Goal: Task Accomplishment & Management: Complete application form

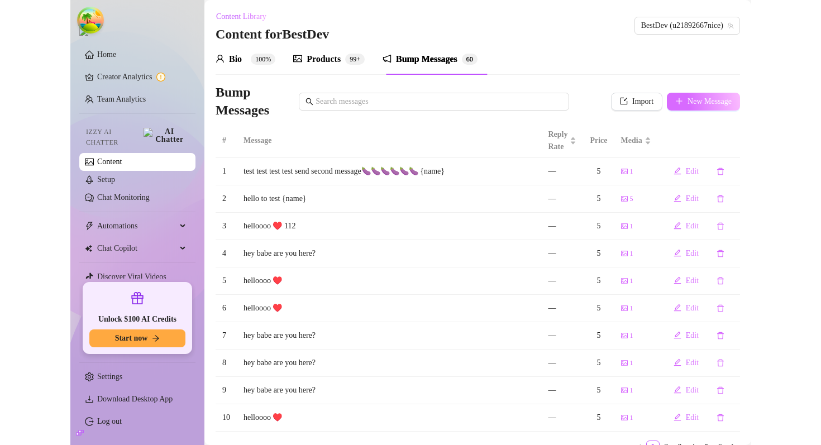
scroll to position [1, 0]
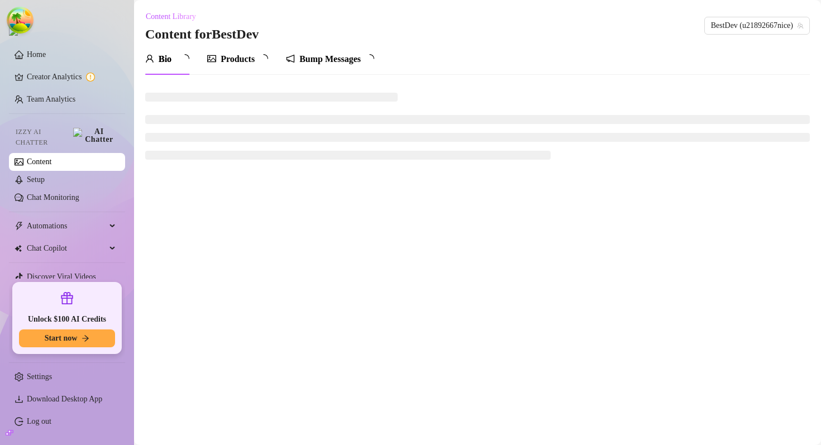
click at [216, 55] on icon "picture" at bounding box center [211, 58] width 9 height 7
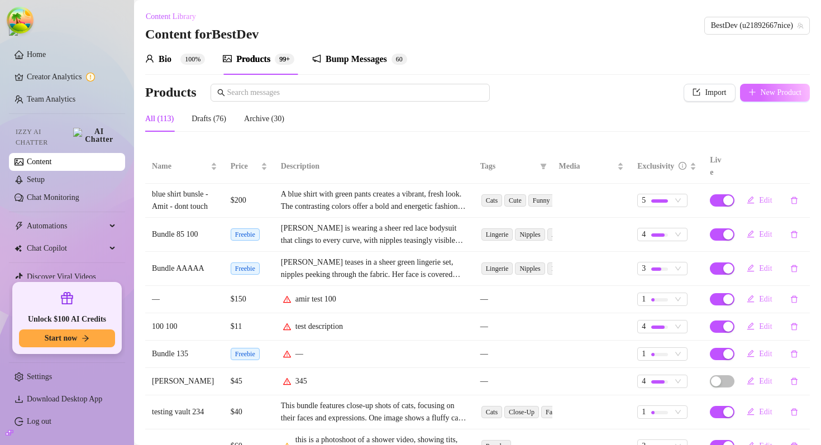
click at [773, 97] on button "New Product" at bounding box center [775, 93] width 70 height 18
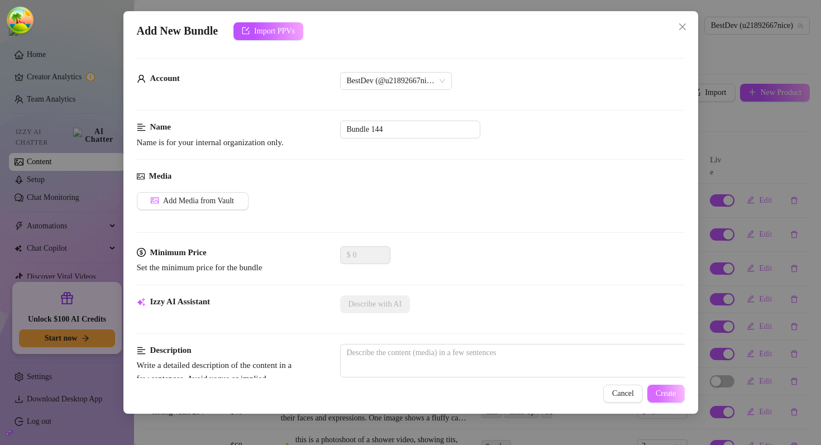
click at [659, 390] on span "Create" at bounding box center [665, 393] width 21 height 9
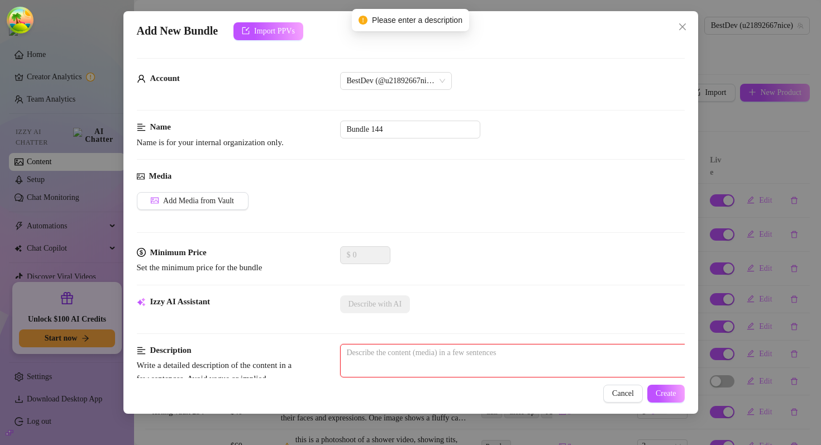
click at [398, 347] on textarea at bounding box center [536, 352] width 390 height 17
type textarea "d"
type textarea "de"
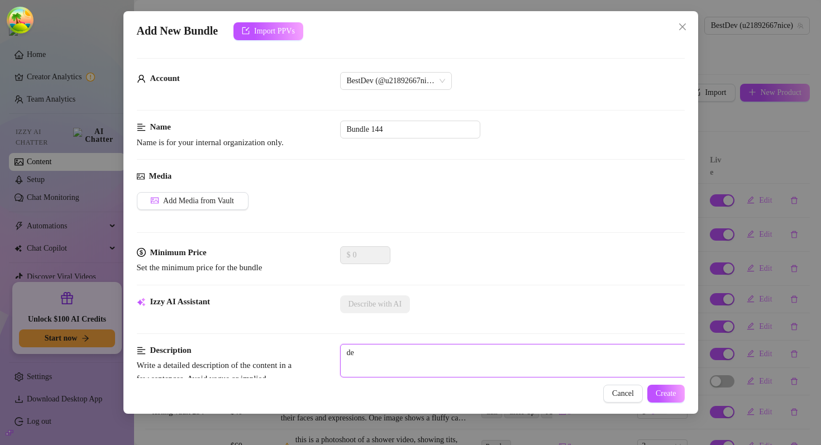
type textarea "des"
type textarea "desc"
type textarea "descr"
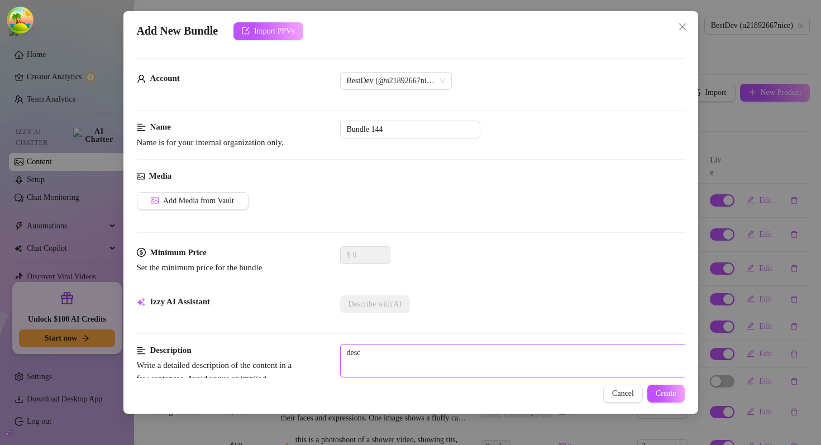
type textarea "descr"
type textarea "descri"
type textarea "descrip"
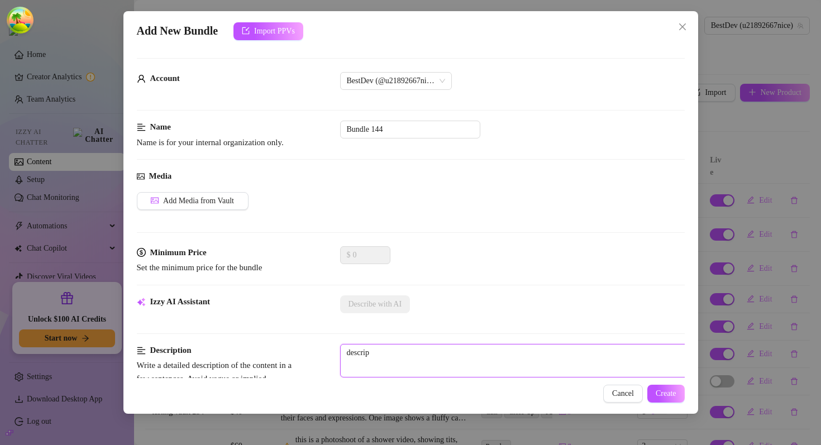
type textarea "descript"
type textarea "descripti"
type textarea "descriptio"
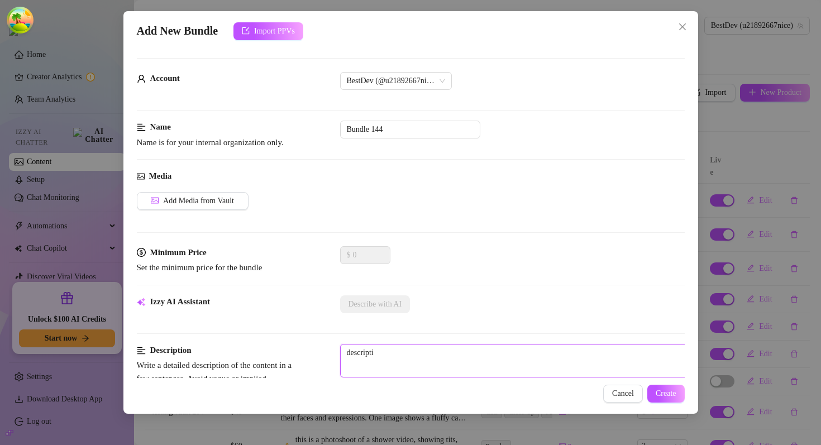
type textarea "descriptio"
type textarea "description"
click at [670, 385] on button "Create" at bounding box center [665, 394] width 37 height 18
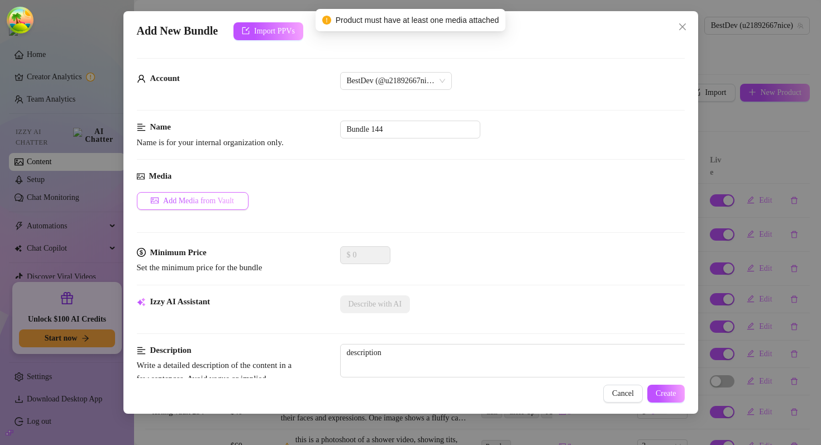
click at [191, 197] on span "Add Media from Vault" at bounding box center [198, 201] width 71 height 9
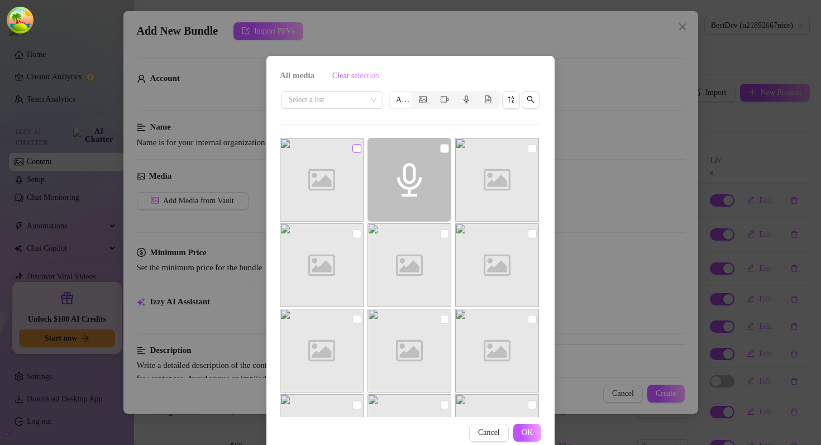
click at [359, 147] on input "checkbox" at bounding box center [356, 148] width 9 height 9
checkbox input "true"
click at [529, 430] on span "OK" at bounding box center [526, 432] width 11 height 9
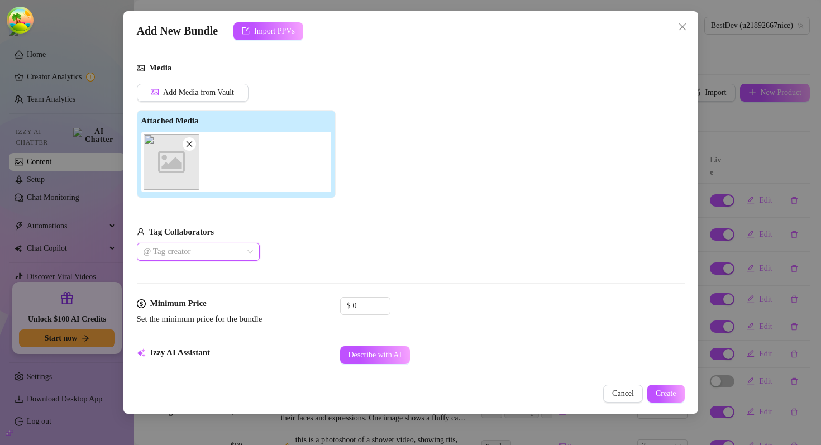
scroll to position [136, 0]
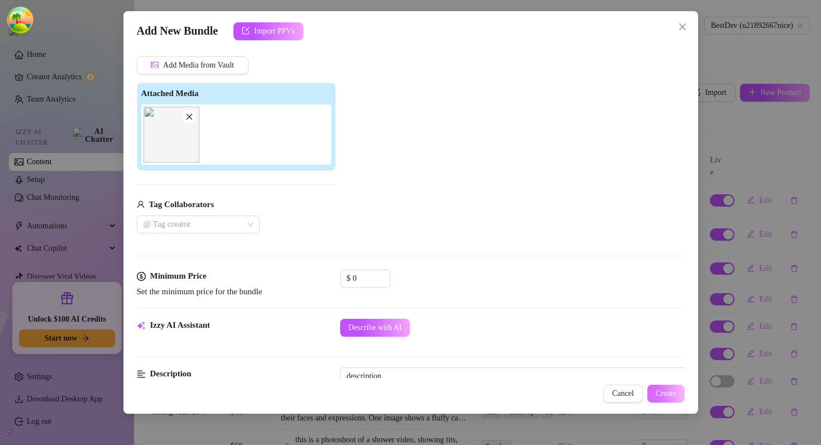
click at [662, 394] on span "Create" at bounding box center [665, 393] width 21 height 9
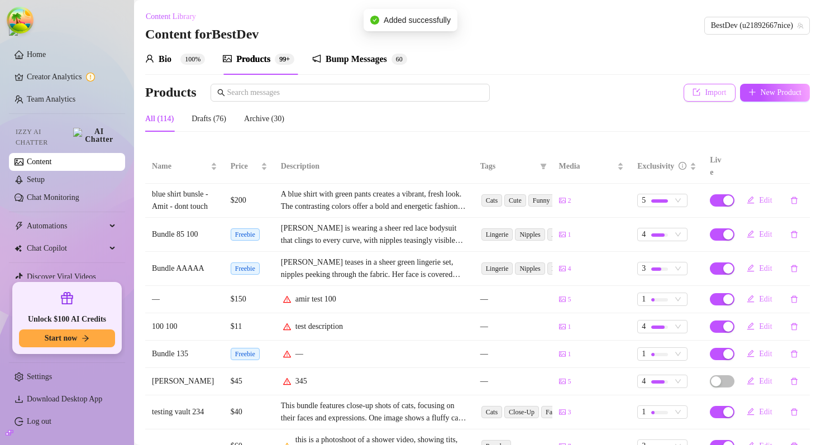
click at [717, 95] on span "Import" at bounding box center [715, 92] width 21 height 9
type textarea "Type your message here..."
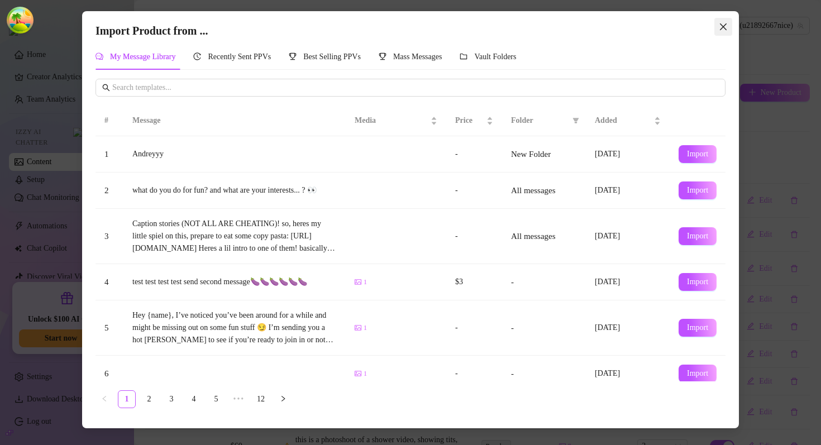
click at [727, 28] on icon "close" at bounding box center [722, 26] width 9 height 9
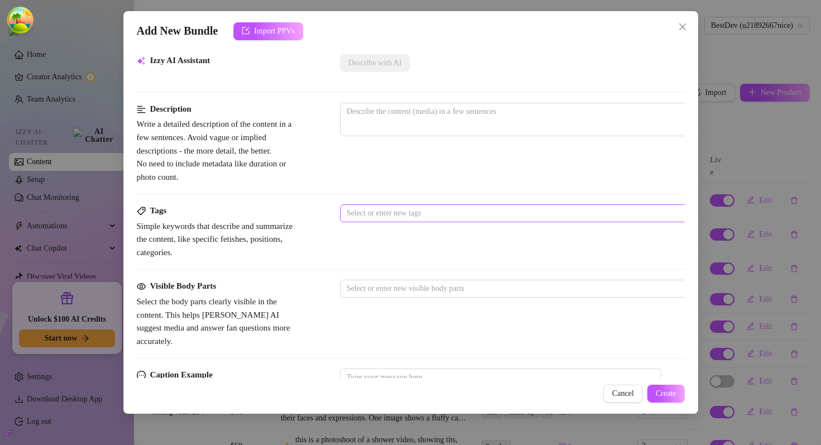
scroll to position [242, 0]
click at [382, 221] on div "Tags Simple keywords that describe and summarize the content, like specific fet…" at bounding box center [411, 230] width 548 height 55
click at [385, 215] on div at bounding box center [529, 212] width 375 height 16
click at [424, 152] on div at bounding box center [535, 146] width 391 height 18
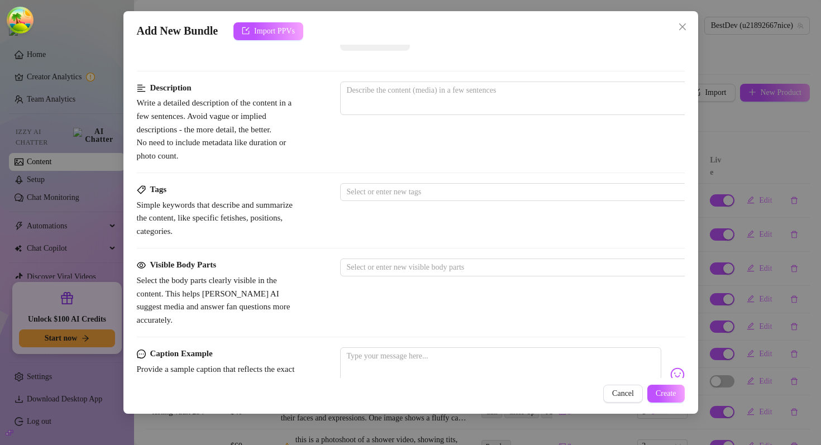
scroll to position [244, 0]
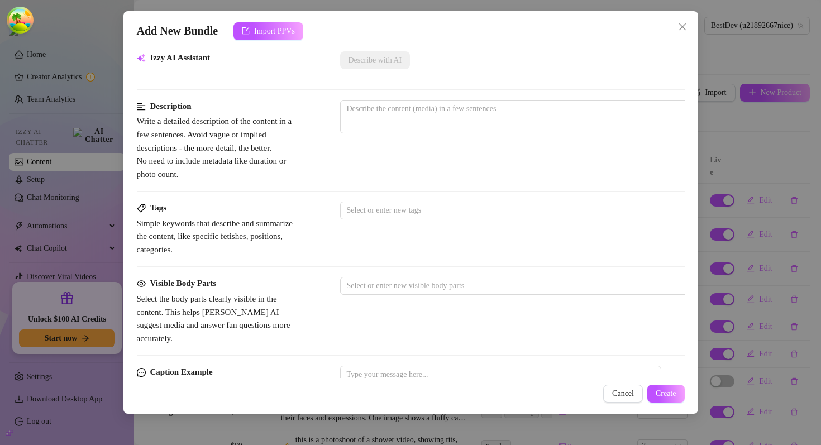
click at [181, 285] on strong "Visible Body Parts" at bounding box center [183, 283] width 66 height 9
click at [171, 208] on div "Tags" at bounding box center [220, 208] width 167 height 13
click at [160, 207] on strong "Tags" at bounding box center [158, 207] width 16 height 9
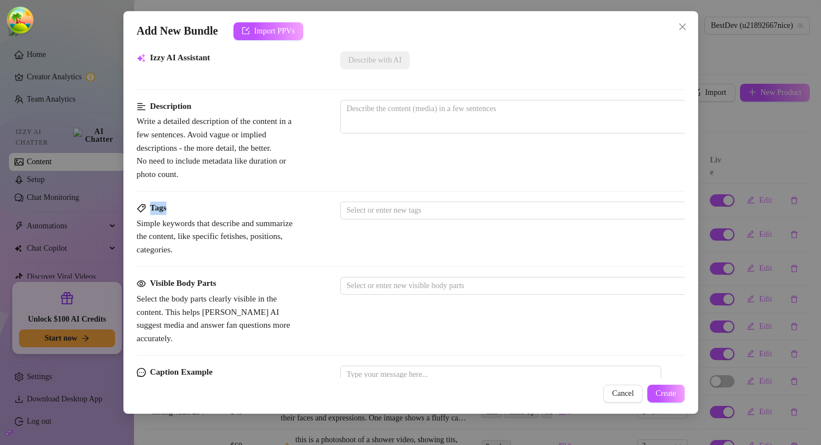
click at [160, 207] on strong "Tags" at bounding box center [158, 207] width 16 height 9
click at [208, 199] on div "Description Write a detailed description of the content in a few sentences. Avo…" at bounding box center [411, 151] width 548 height 102
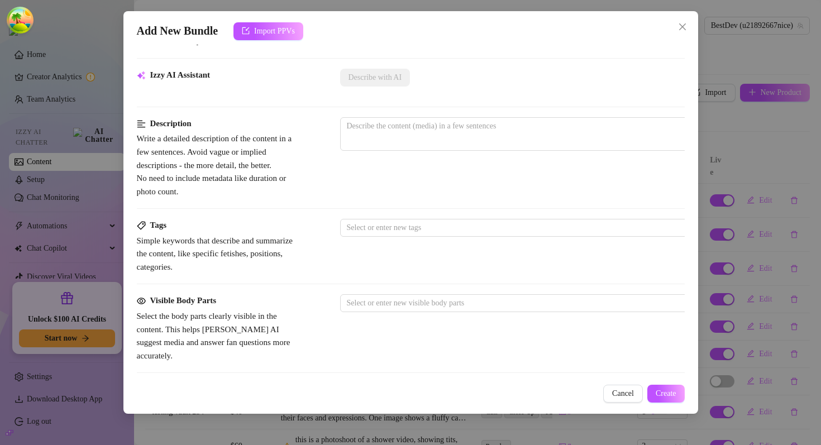
scroll to position [256, 0]
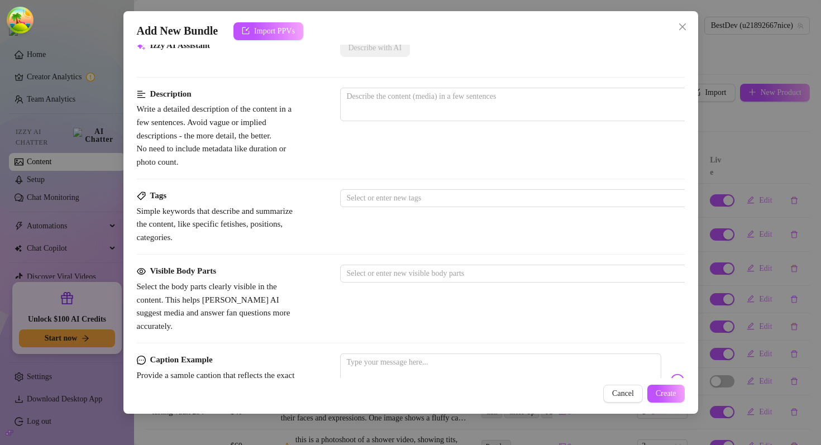
click at [208, 199] on div "Tags" at bounding box center [220, 195] width 167 height 13
click at [164, 195] on strong "Tags" at bounding box center [158, 195] width 16 height 9
click at [177, 198] on div "Tags" at bounding box center [220, 195] width 167 height 13
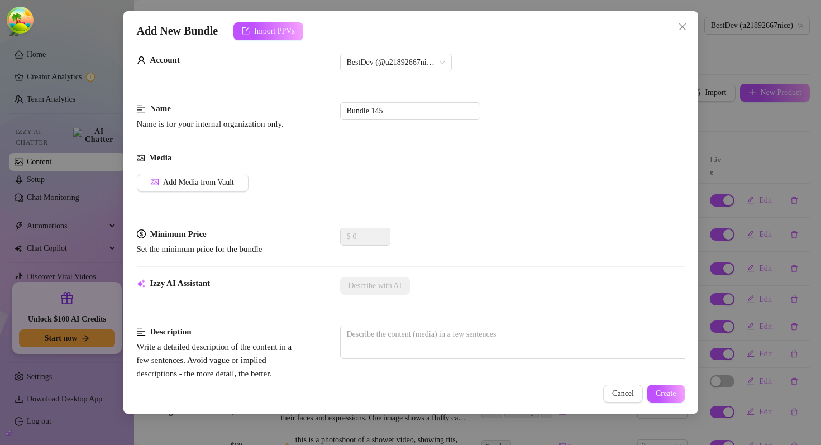
scroll to position [0, 0]
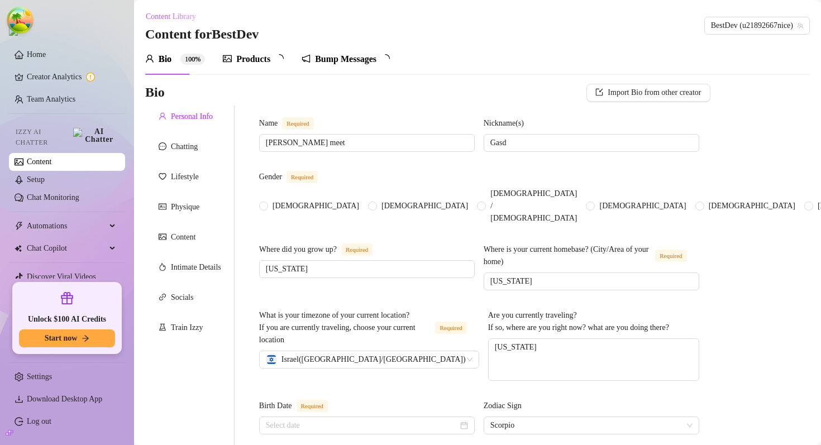
radio input "true"
type input "[DATE]"
click at [27, 421] on link "Log out" at bounding box center [39, 421] width 25 height 8
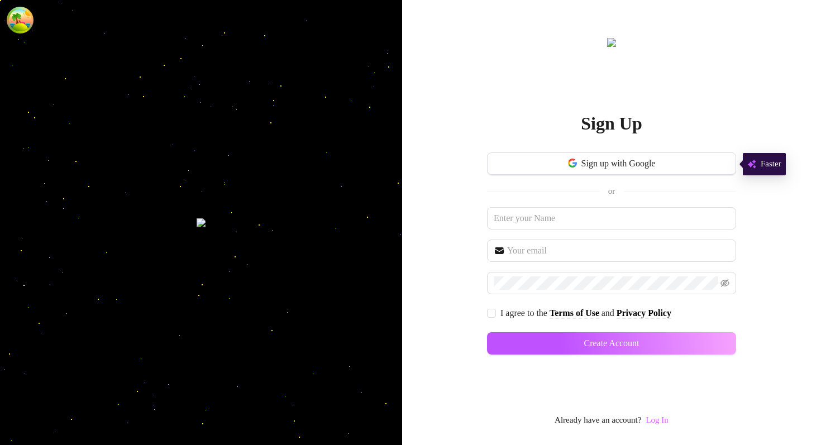
click at [664, 420] on link "Log In" at bounding box center [656, 419] width 22 height 9
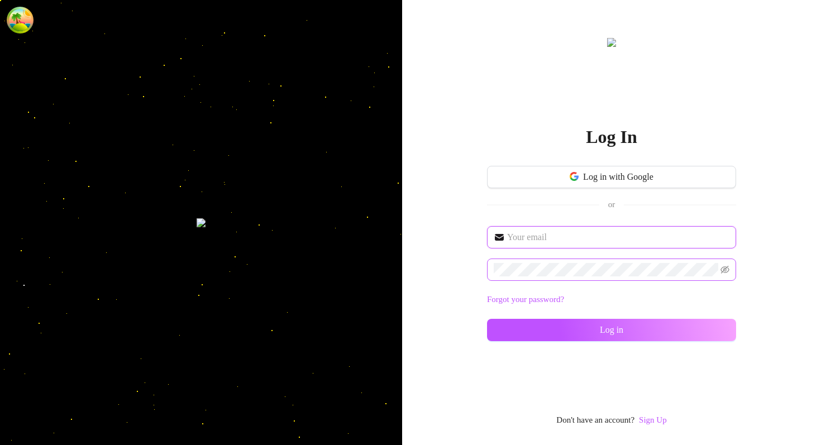
type input "im@supercreator.app"
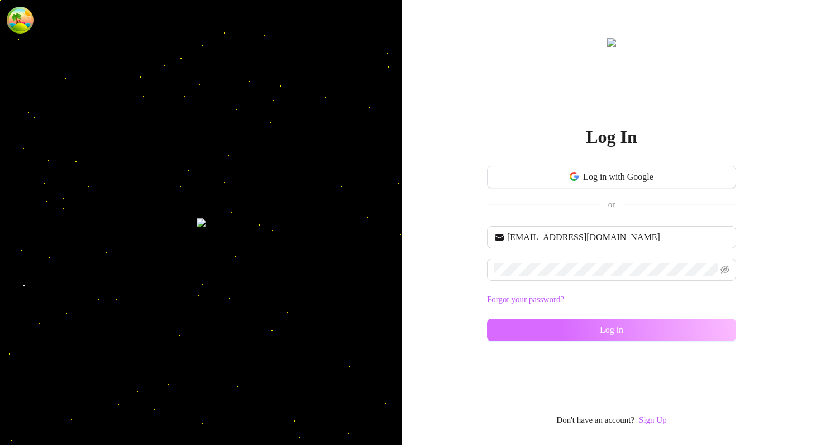
click at [525, 326] on button "Log in" at bounding box center [611, 330] width 249 height 22
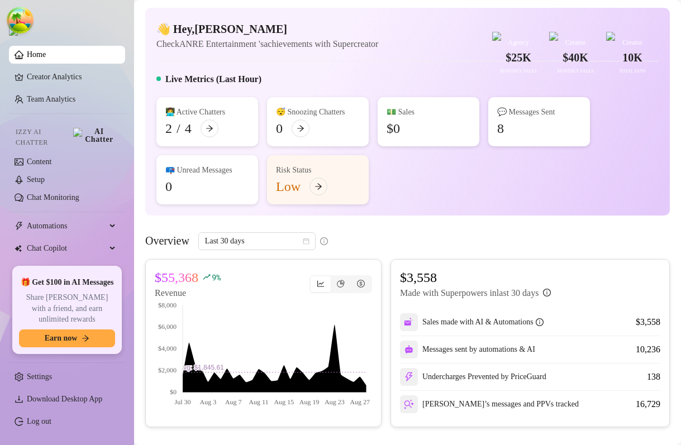
click at [428, 51] on div "👋 Hey, Rose Cazares Check ANRE Entertainment 's achievements with Supercreator …" at bounding box center [407, 36] width 502 height 30
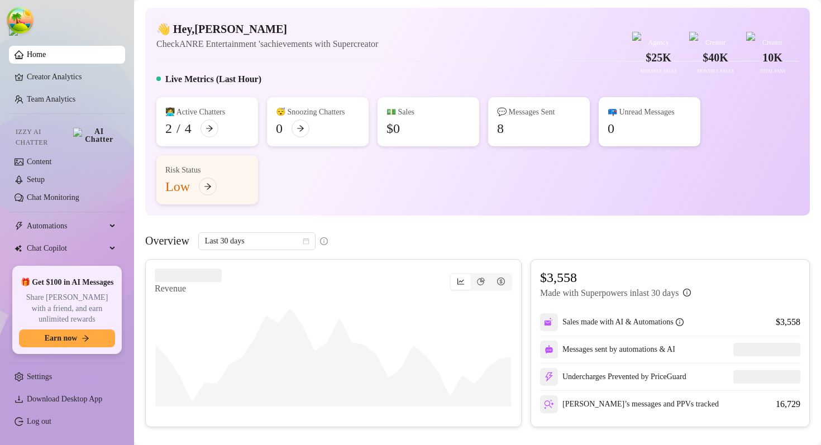
scroll to position [22, 0]
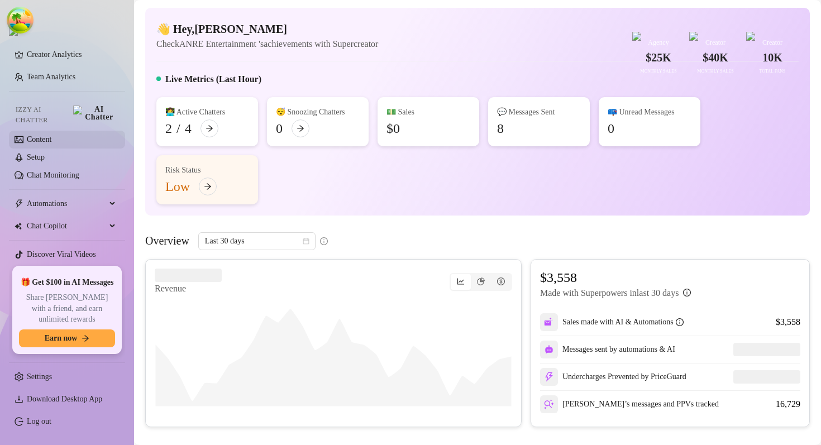
click at [51, 135] on link "Content" at bounding box center [39, 139] width 25 height 8
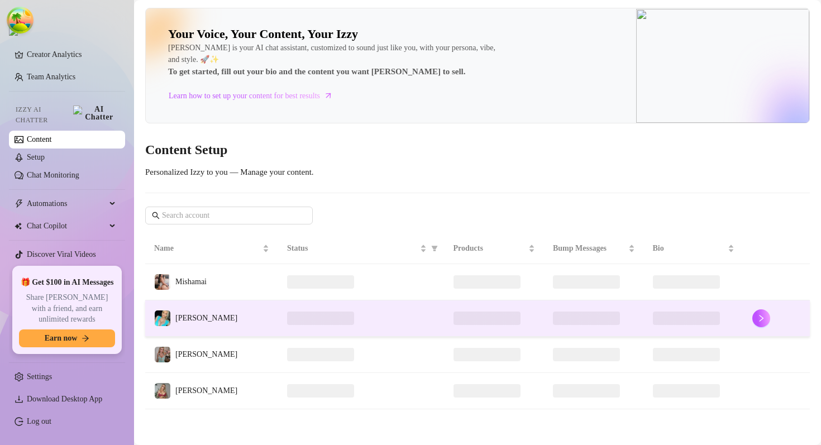
click at [239, 317] on td "Emily" at bounding box center [211, 318] width 133 height 36
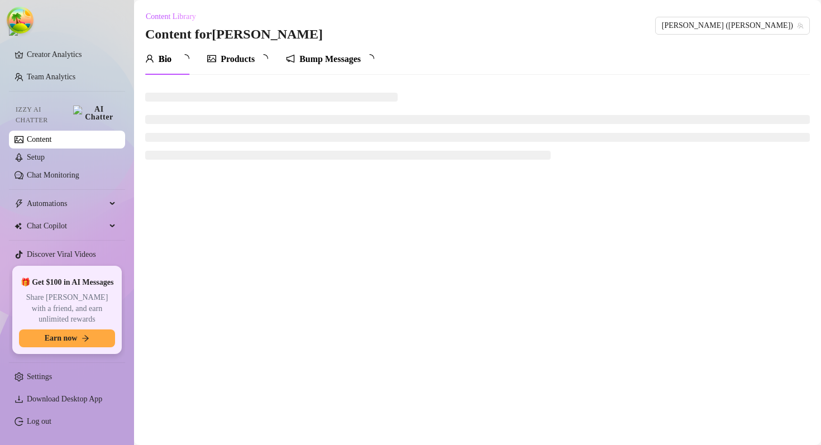
click at [244, 60] on div "Products" at bounding box center [238, 58] width 34 height 13
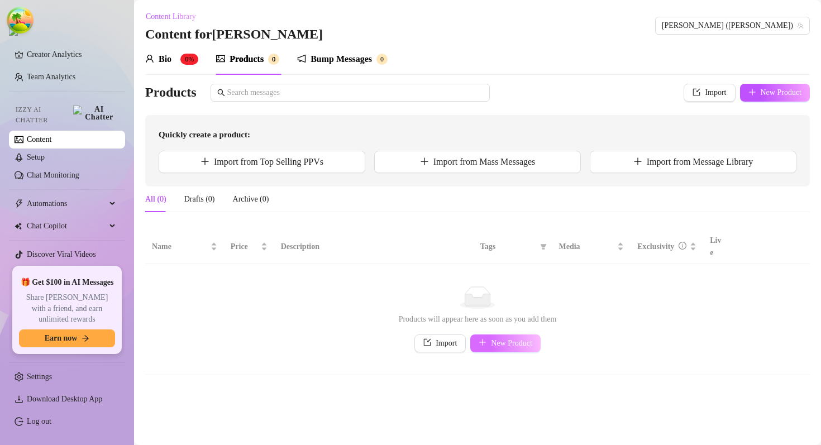
click at [498, 336] on button "New Product" at bounding box center [505, 343] width 70 height 18
type textarea "Type your message here..."
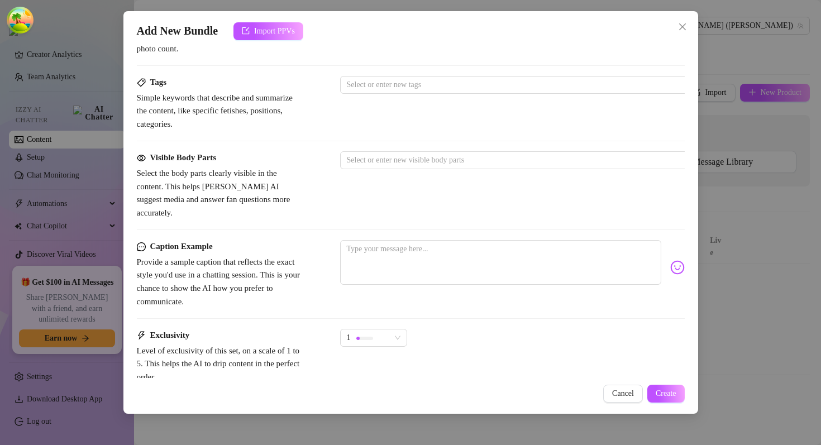
scroll to position [445, 0]
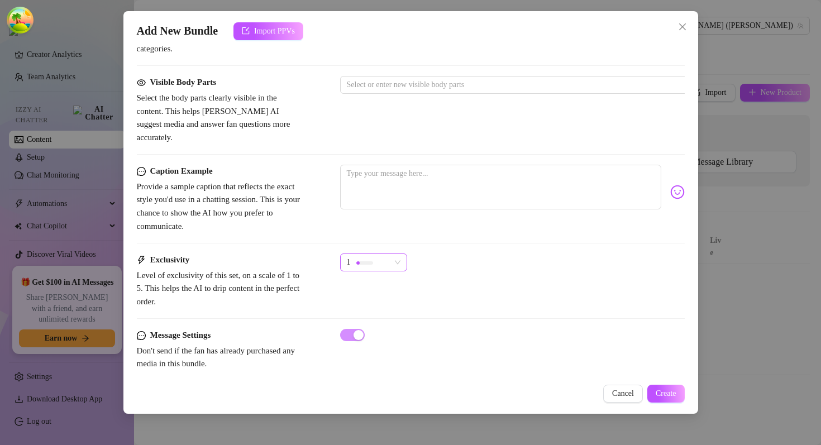
click at [389, 255] on div "1" at bounding box center [369, 262] width 44 height 17
click at [413, 230] on div "Caption Example Provide a sample caption that reflects the exact style you'd us…" at bounding box center [411, 209] width 548 height 89
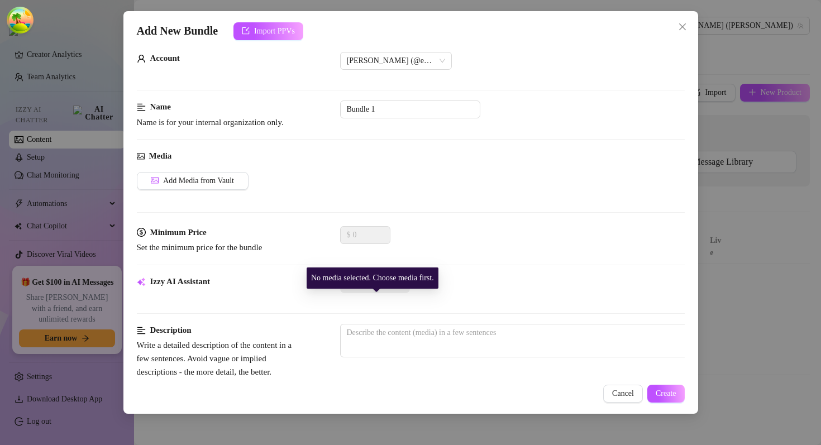
scroll to position [0, 0]
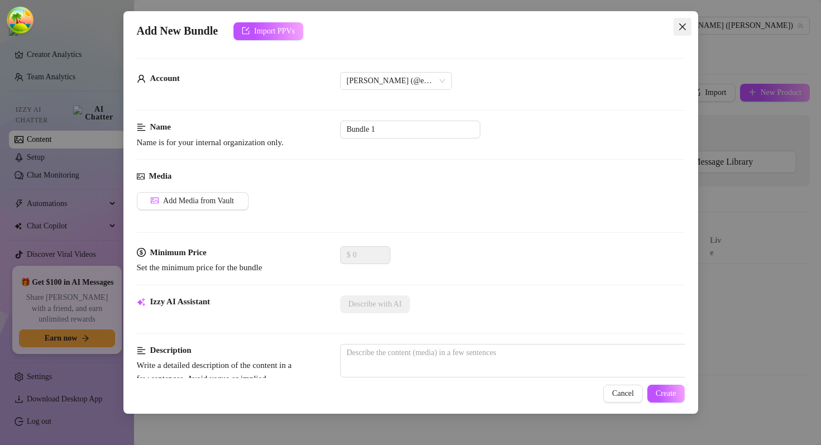
click at [680, 30] on icon "close" at bounding box center [682, 26] width 9 height 9
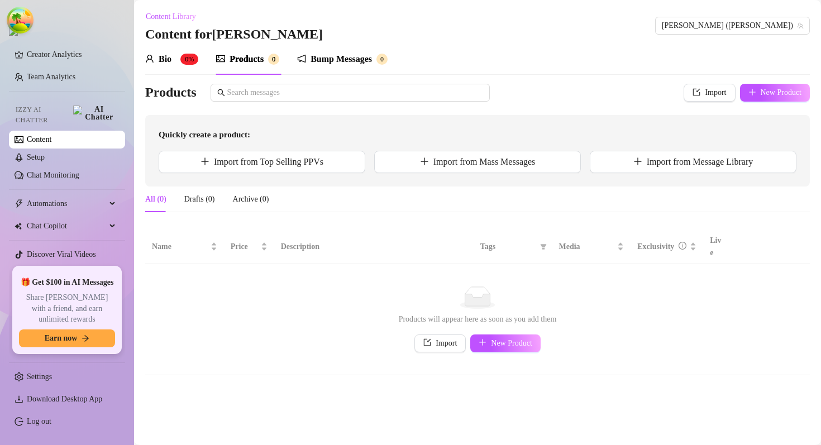
click at [313, 64] on div "Bump Messages" at bounding box center [340, 58] width 61 height 13
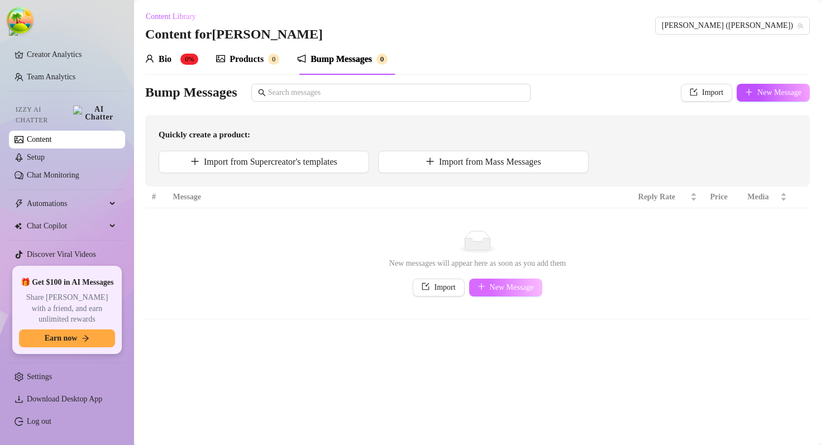
click at [497, 282] on button "New Message" at bounding box center [505, 288] width 73 height 18
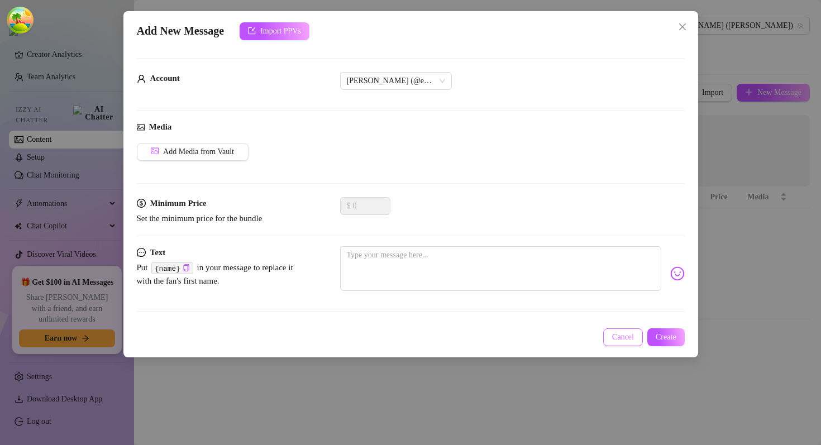
click at [629, 333] on span "Cancel" at bounding box center [623, 337] width 22 height 9
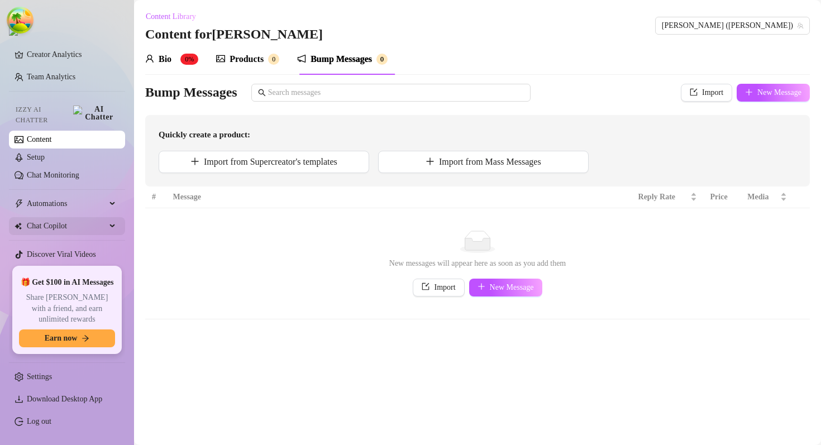
click at [92, 220] on span "Chat Copilot" at bounding box center [66, 226] width 79 height 18
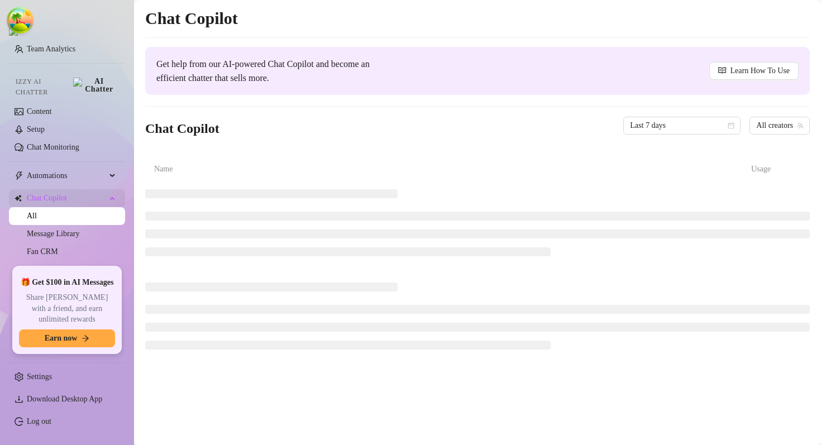
scroll to position [55, 0]
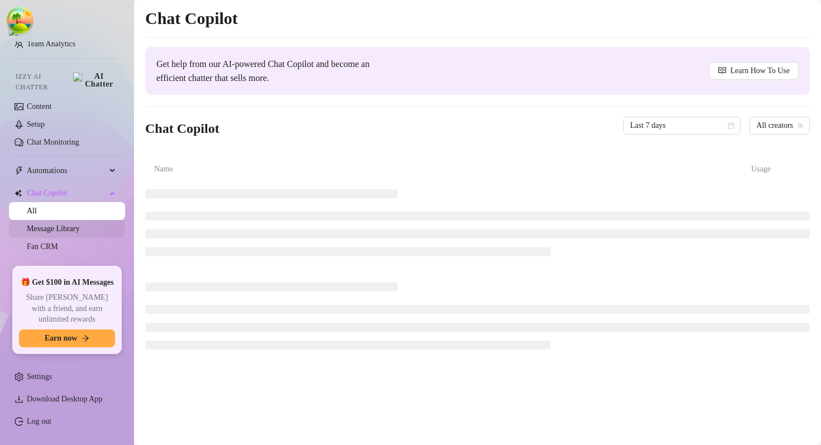
click at [79, 224] on link "Message Library" at bounding box center [53, 228] width 52 height 8
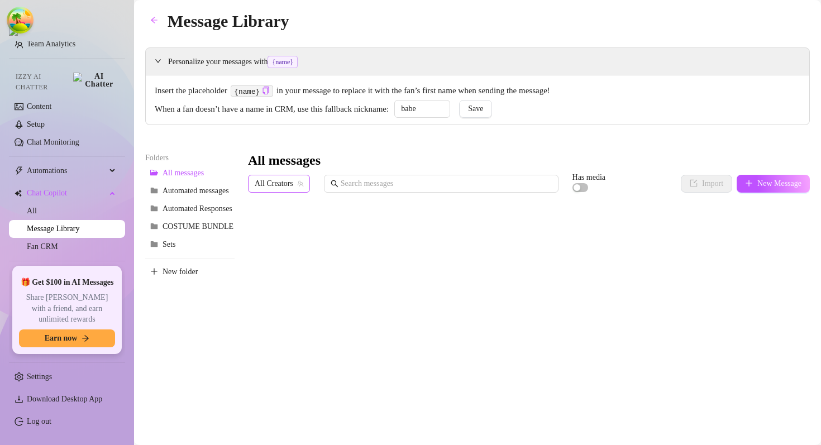
click at [282, 182] on span "All Creators" at bounding box center [279, 183] width 49 height 17
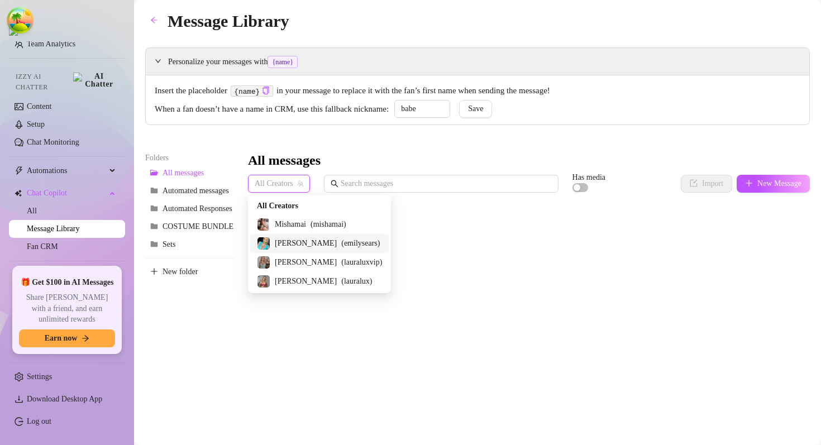
click at [294, 239] on div "Emily ( emilysears )" at bounding box center [319, 243] width 125 height 13
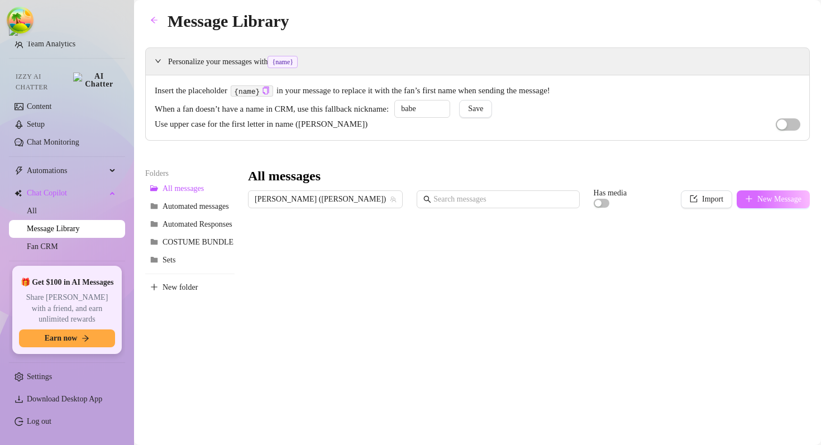
click at [680, 199] on span "New Message" at bounding box center [779, 199] width 44 height 9
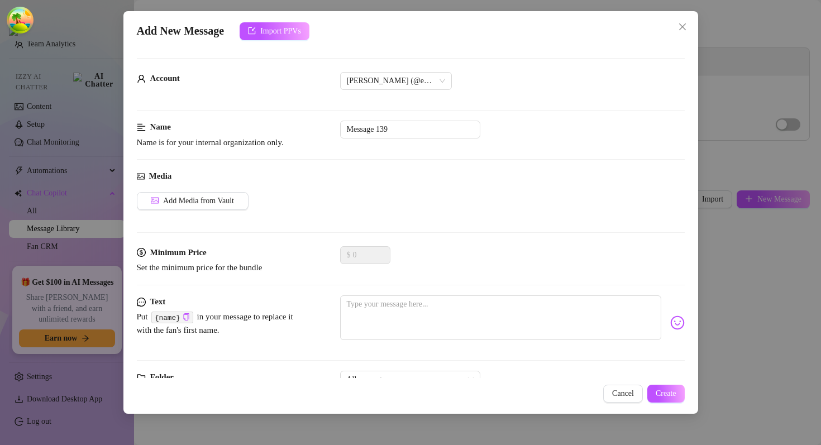
scroll to position [41, 0]
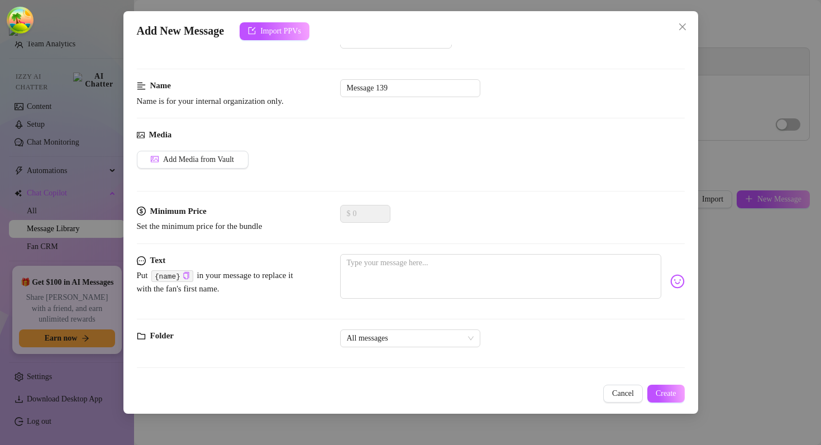
click at [418, 347] on div "Folder All messages" at bounding box center [411, 343] width 548 height 28
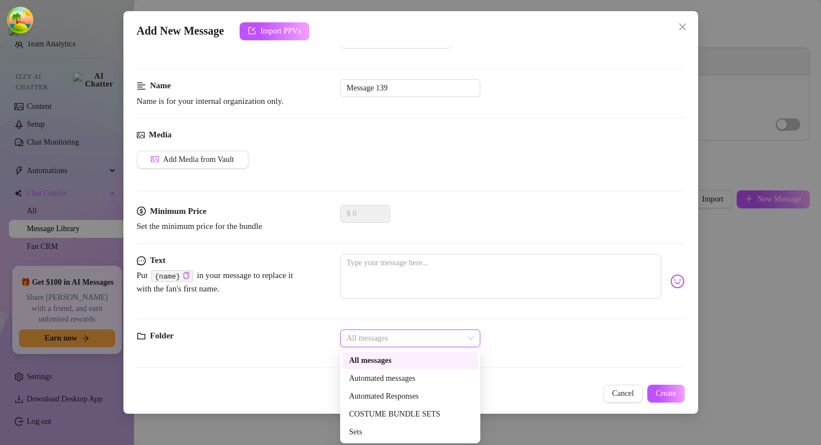
click at [417, 343] on span "All messages" at bounding box center [410, 338] width 127 height 17
click at [329, 319] on div at bounding box center [411, 319] width 548 height 1
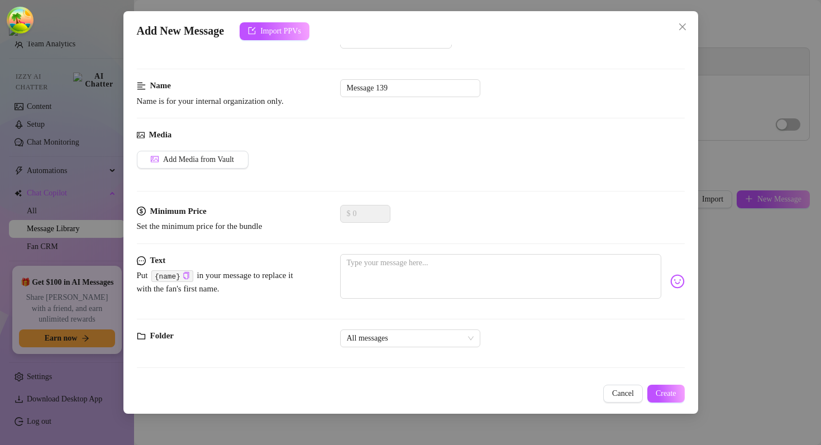
scroll to position [0, 0]
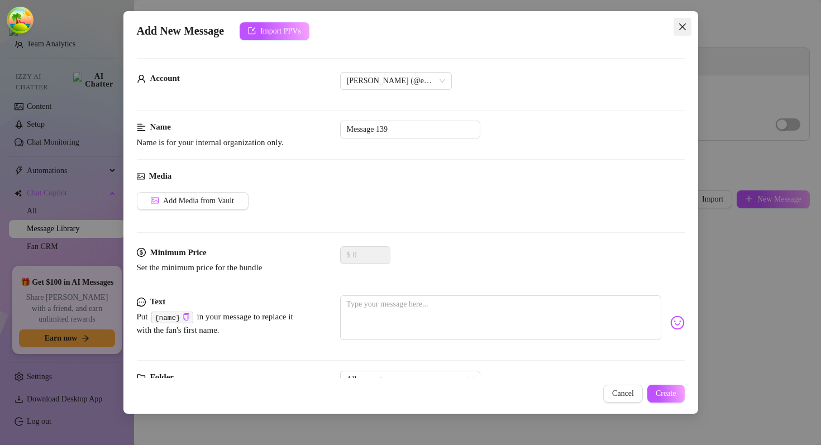
click at [680, 21] on button "Close" at bounding box center [682, 27] width 18 height 18
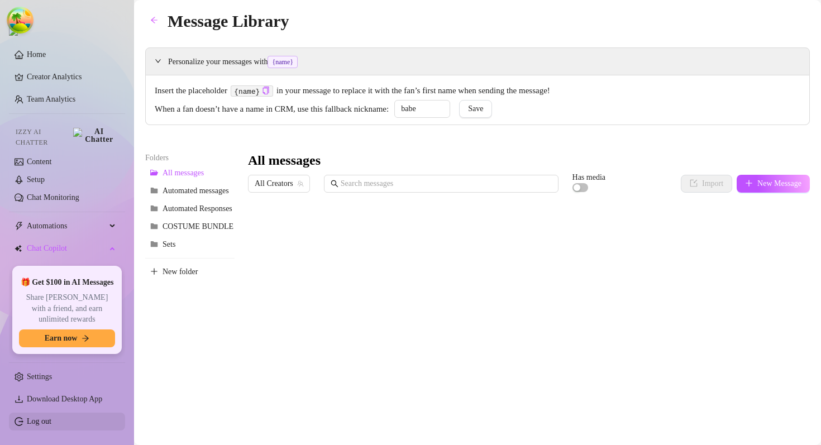
click at [41, 422] on link "Log out" at bounding box center [39, 421] width 25 height 8
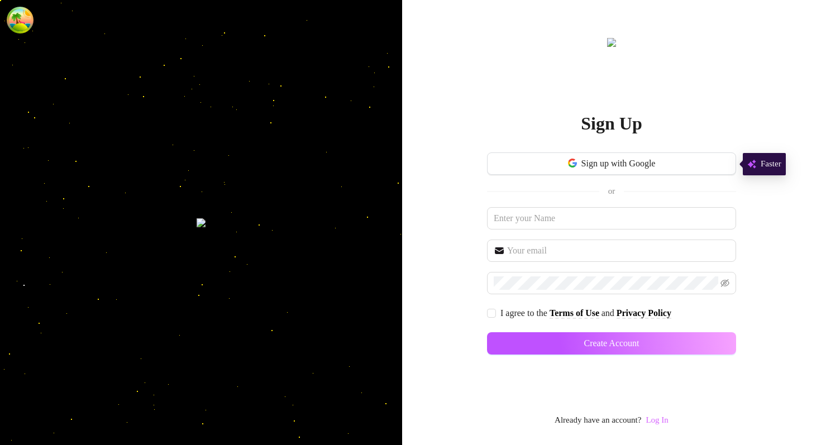
click at [663, 418] on link "Log In" at bounding box center [656, 419] width 22 height 9
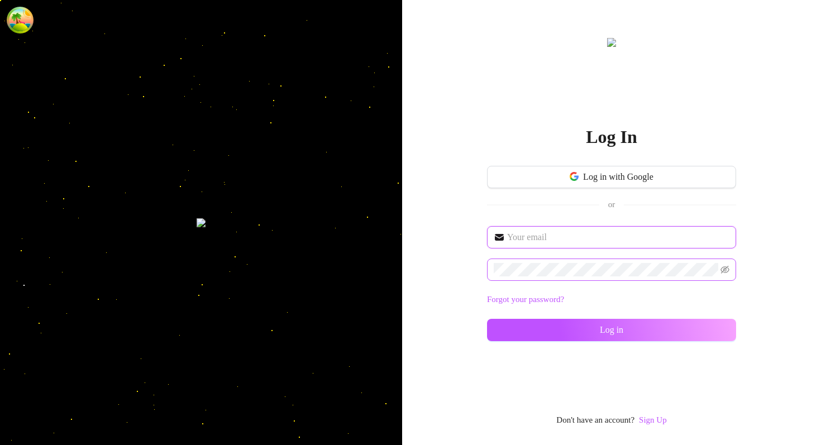
type input "dev@supercreator.app"
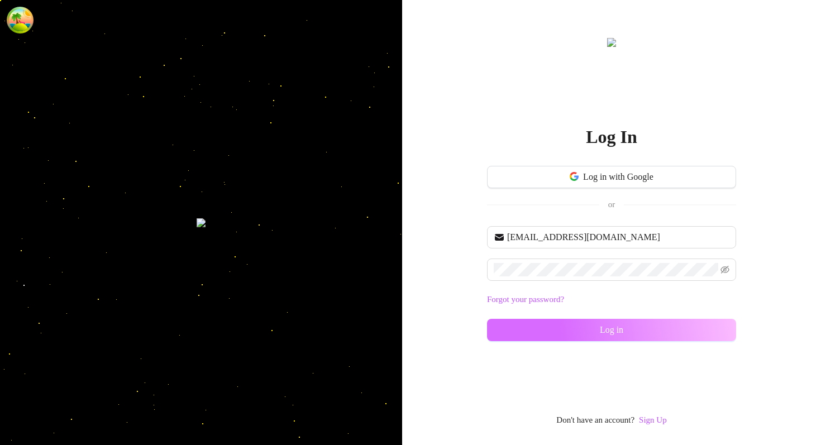
click at [587, 323] on button "Log in" at bounding box center [611, 330] width 249 height 22
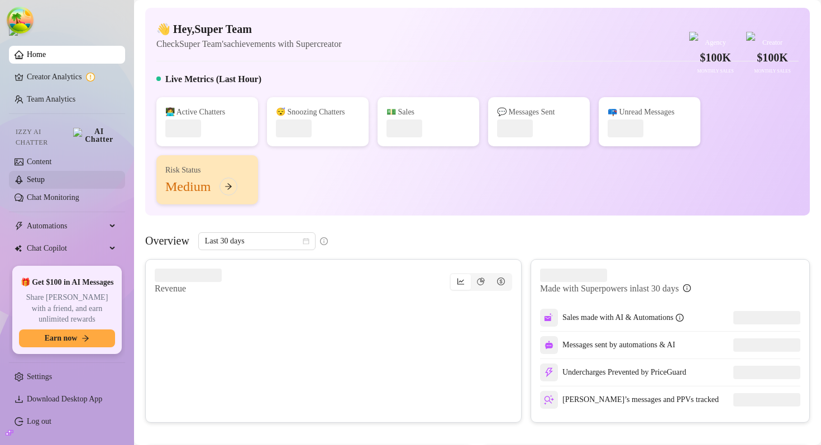
click at [45, 175] on link "Setup" at bounding box center [36, 179] width 18 height 8
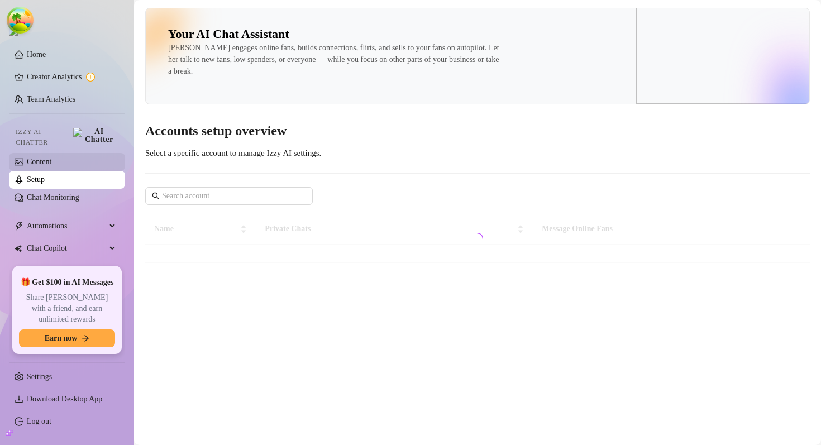
click at [51, 160] on link "Content" at bounding box center [39, 161] width 25 height 8
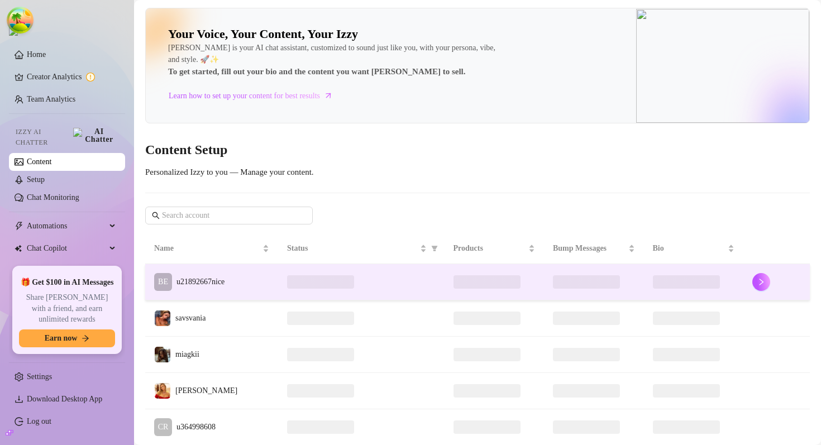
click at [254, 276] on td "BE u21892667nice" at bounding box center [211, 282] width 133 height 36
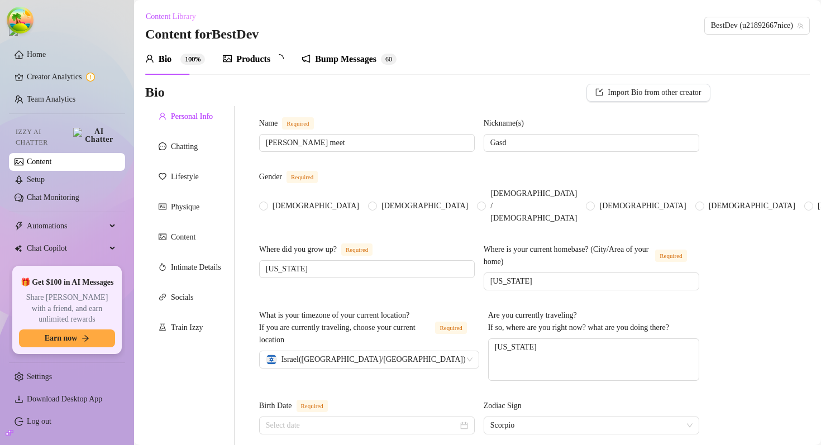
radio input "true"
type input "[DATE]"
click at [274, 62] on div "Products 99+" at bounding box center [258, 58] width 71 height 13
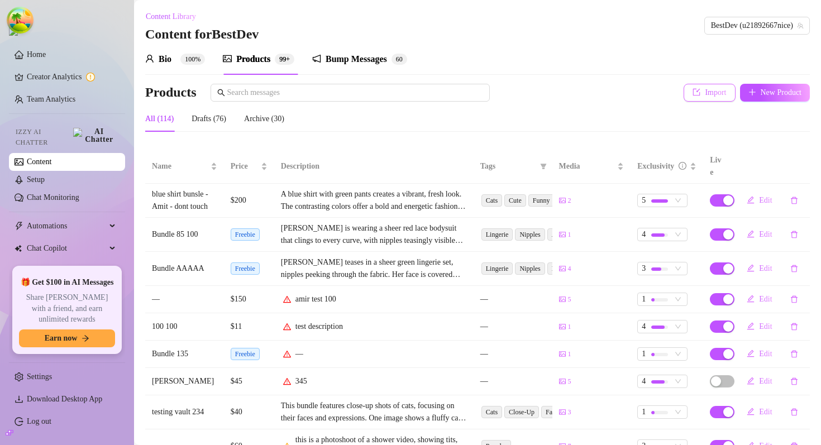
click at [680, 95] on icon "import" at bounding box center [696, 92] width 8 height 8
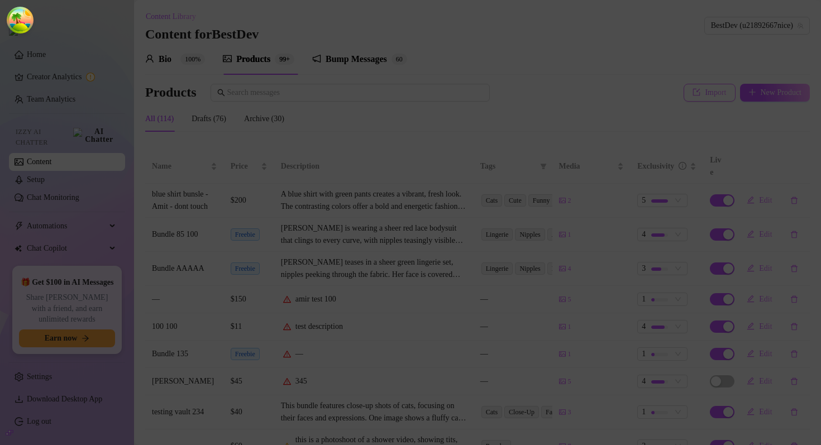
type textarea "Type your message here..."
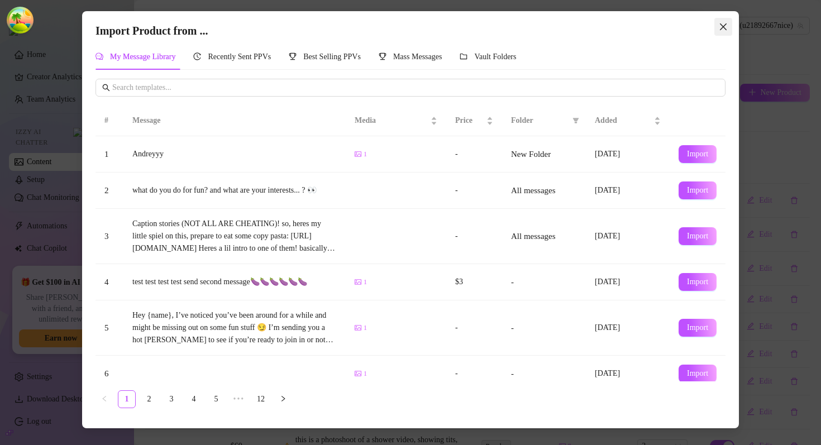
click at [680, 22] on icon "close" at bounding box center [722, 26] width 9 height 9
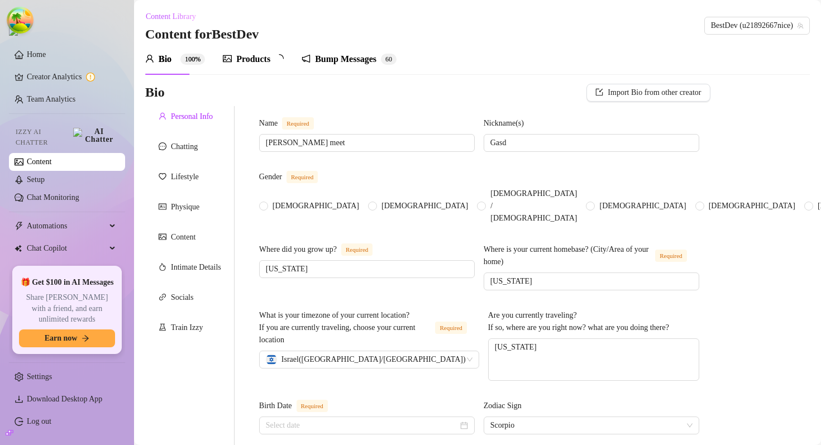
radio input "true"
type input "[DATE]"
click at [269, 61] on div "Products" at bounding box center [253, 58] width 34 height 13
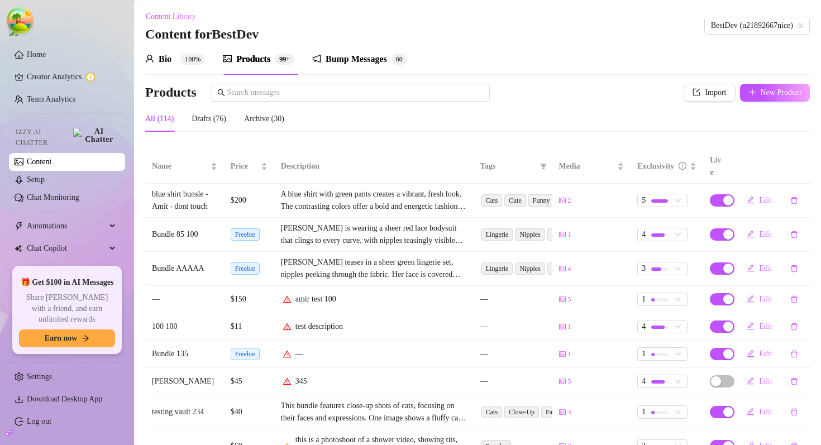
click at [362, 62] on div "Bump Messages" at bounding box center [355, 58] width 61 height 13
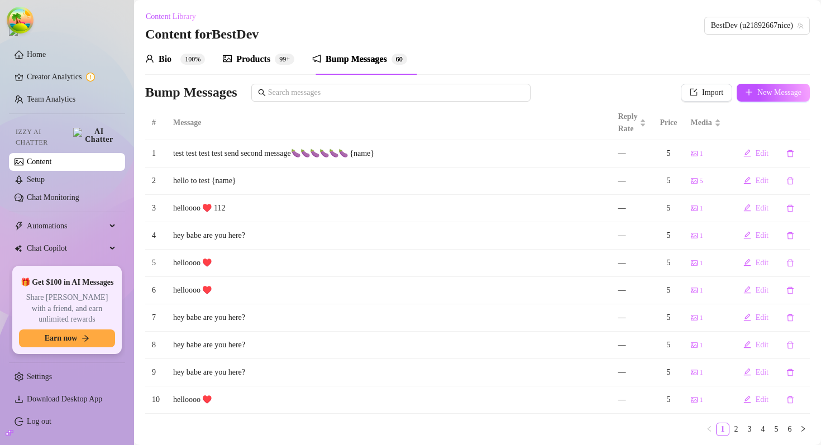
click at [266, 61] on div "Products" at bounding box center [253, 58] width 34 height 13
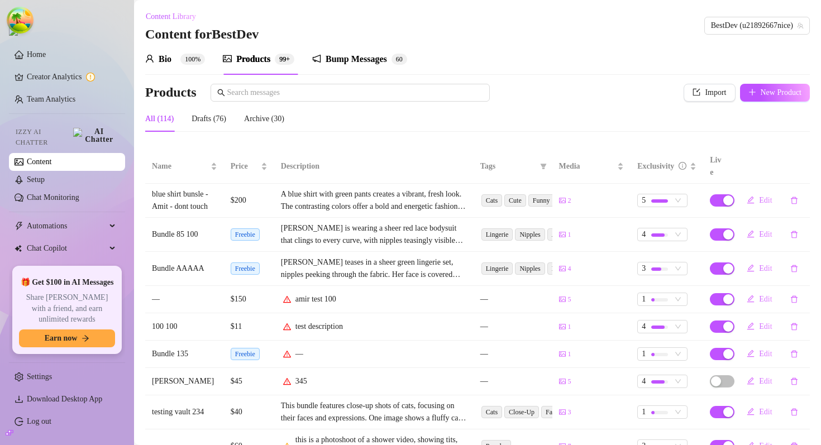
click at [694, 104] on div "Products Import New Product" at bounding box center [477, 95] width 664 height 22
click at [694, 103] on div "Products Import New Product" at bounding box center [477, 95] width 664 height 22
click at [694, 100] on button "Import" at bounding box center [708, 93] width 51 height 18
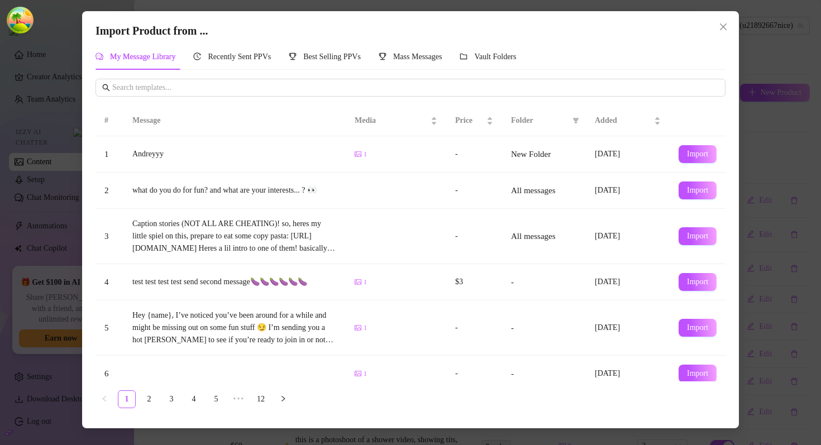
click at [726, 16] on div "Import Product from ... My Message Library Recently Sent PPVs Best Selling PPVs…" at bounding box center [410, 219] width 656 height 417
click at [723, 20] on button "Close" at bounding box center [723, 27] width 18 height 18
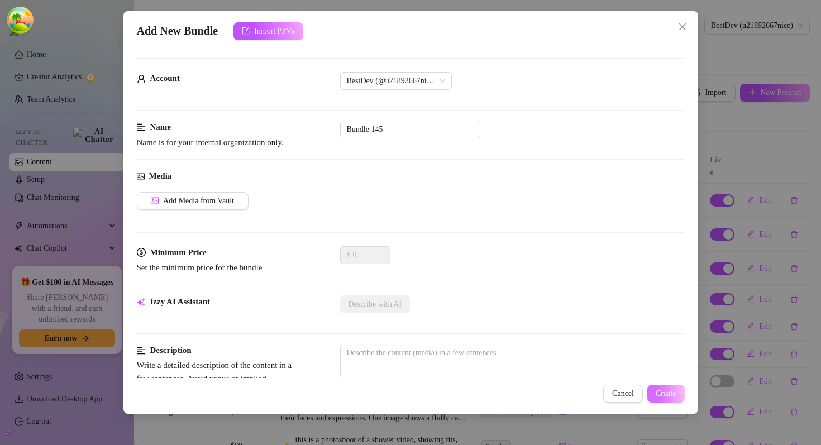
click at [651, 391] on button "Create" at bounding box center [665, 394] width 37 height 18
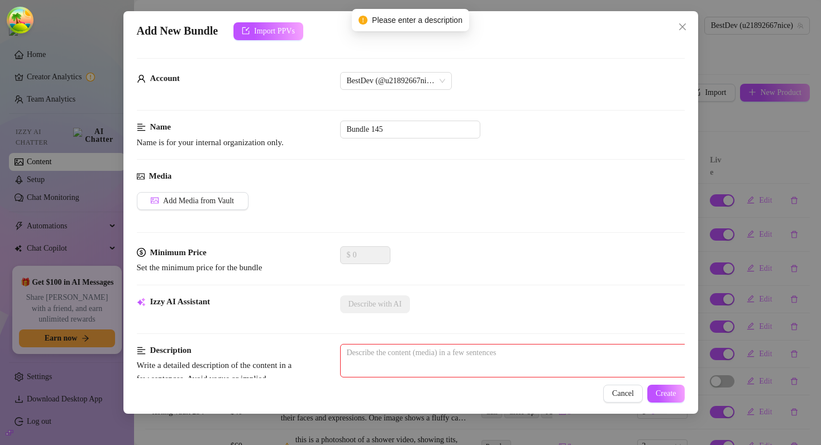
scroll to position [6, 0]
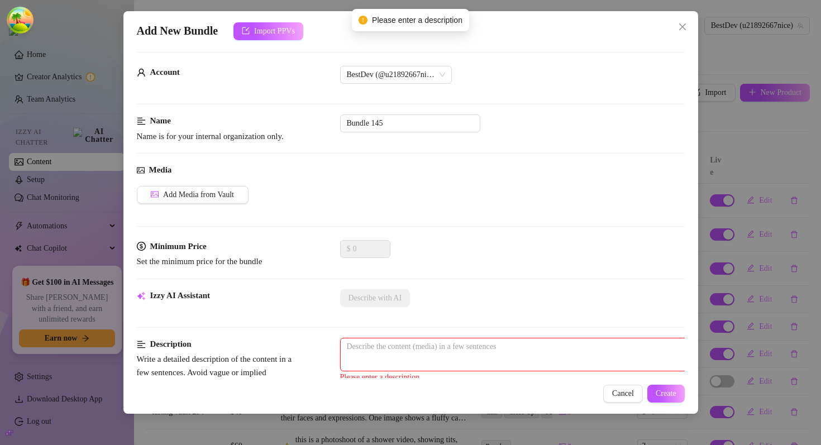
click at [447, 341] on textarea at bounding box center [536, 346] width 390 height 17
type textarea "1"
type textarea "12"
type textarea "123"
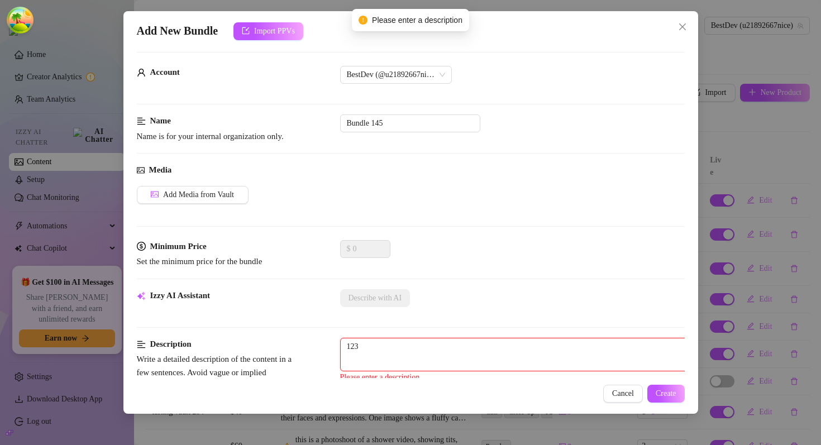
type textarea "123"
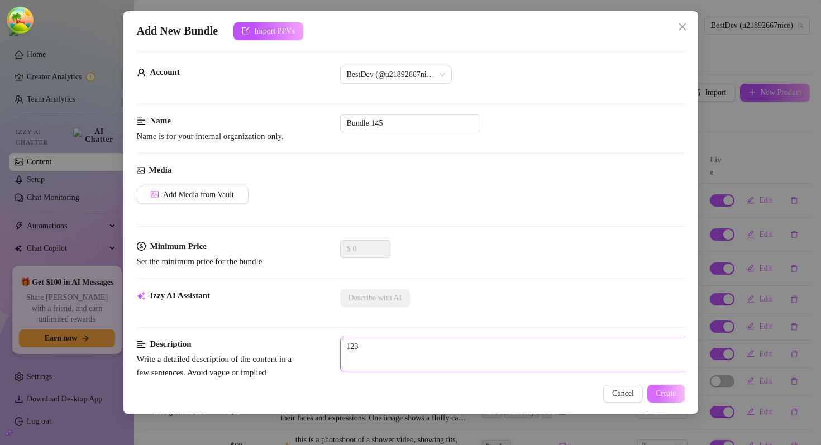
type textarea "123"
click at [656, 389] on span "Create" at bounding box center [665, 393] width 21 height 9
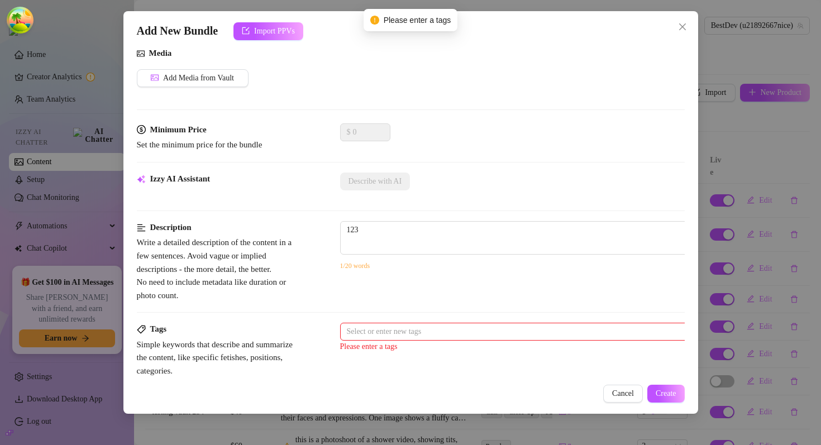
scroll to position [210, 0]
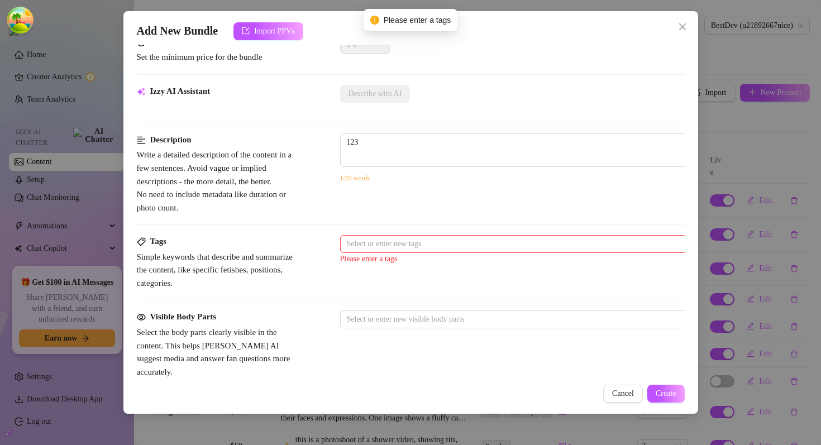
click at [440, 241] on div at bounding box center [529, 244] width 375 height 16
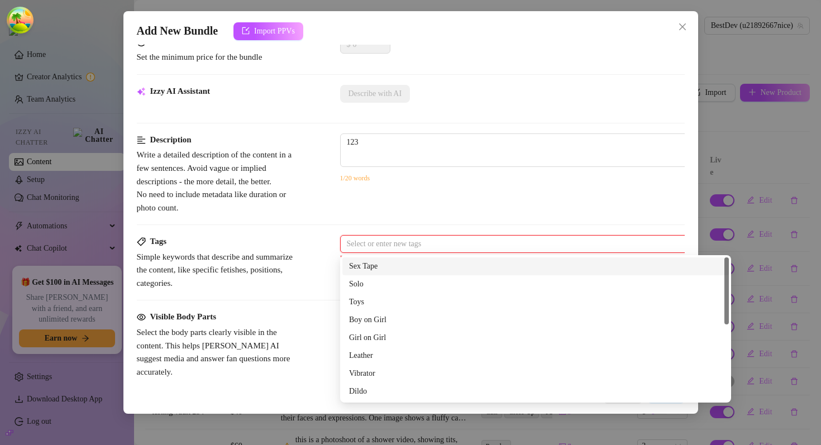
click at [411, 270] on div "Sex Tape" at bounding box center [535, 266] width 373 height 12
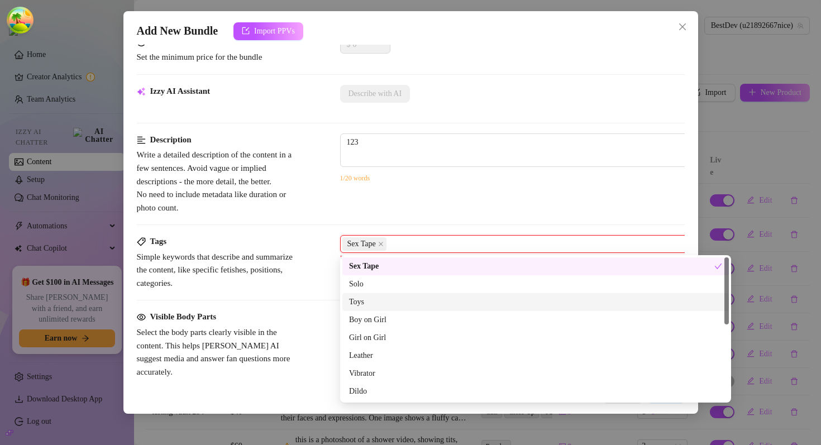
click at [411, 305] on div "Toys" at bounding box center [535, 302] width 373 height 12
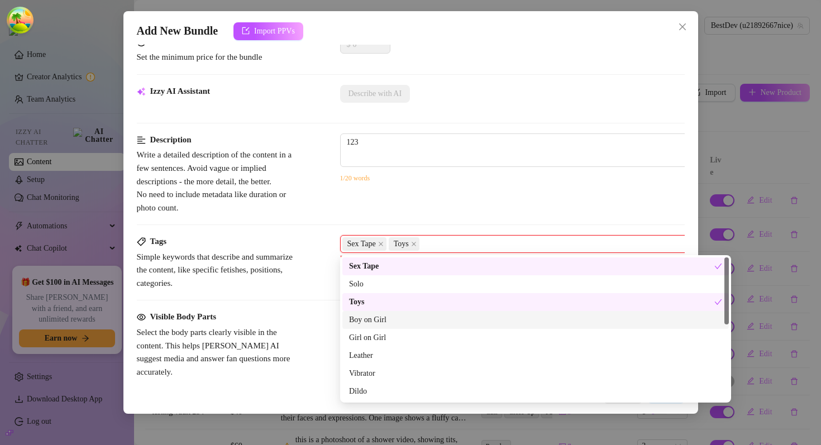
click at [411, 380] on div "Vibrator" at bounding box center [535, 374] width 386 height 18
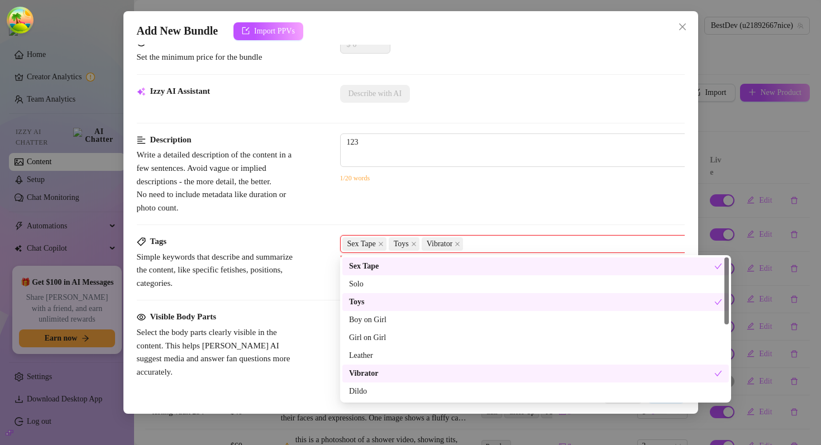
click at [469, 188] on div "123 3 / 1000 1/20 words" at bounding box center [535, 165] width 391 height 64
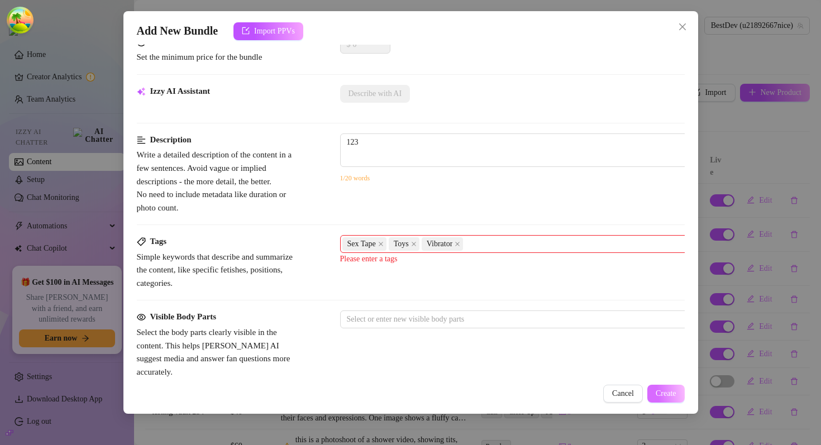
click at [668, 397] on span "Create" at bounding box center [665, 393] width 21 height 9
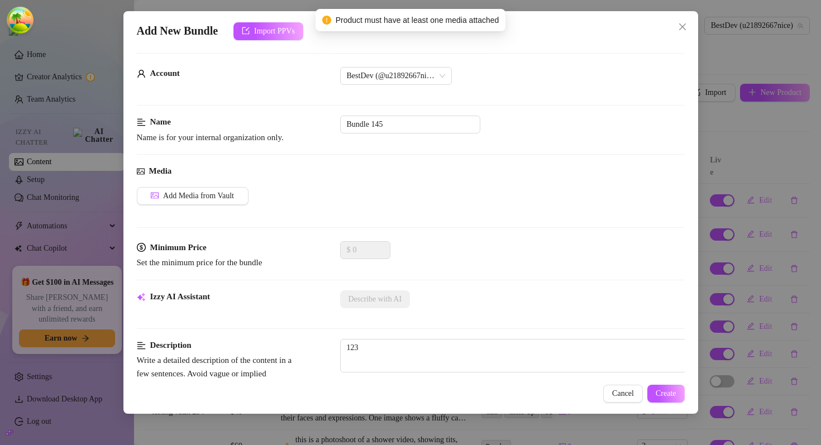
scroll to position [0, 0]
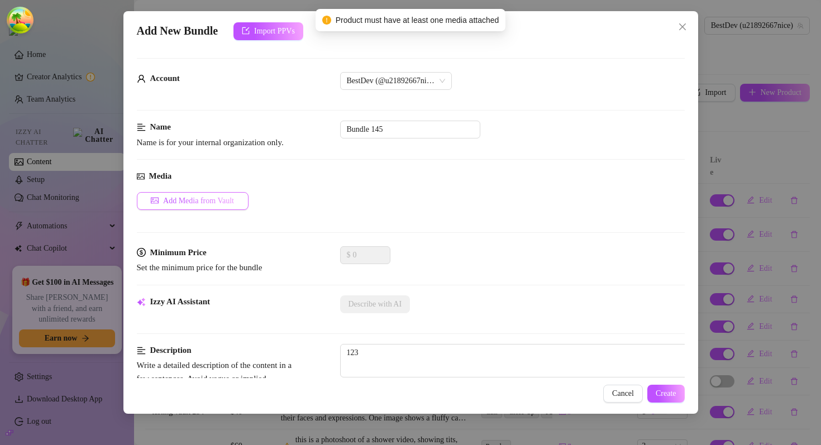
click at [231, 204] on span "Add Media from Vault" at bounding box center [198, 201] width 71 height 9
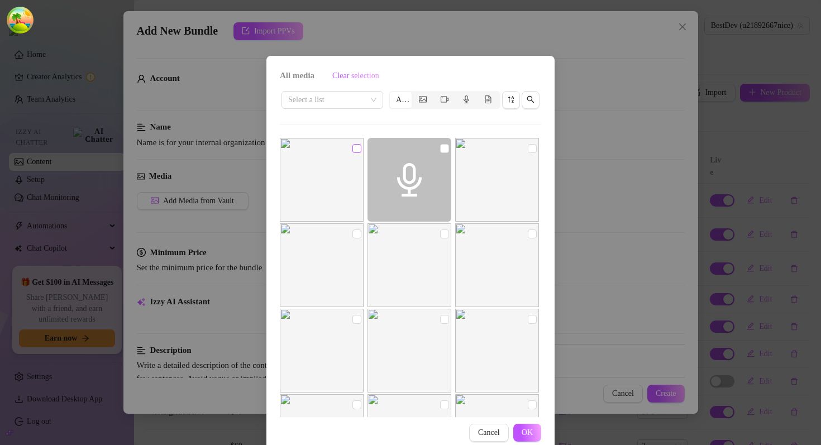
click at [361, 148] on input "checkbox" at bounding box center [356, 148] width 9 height 9
checkbox input "true"
click at [532, 430] on span "OK" at bounding box center [526, 432] width 11 height 9
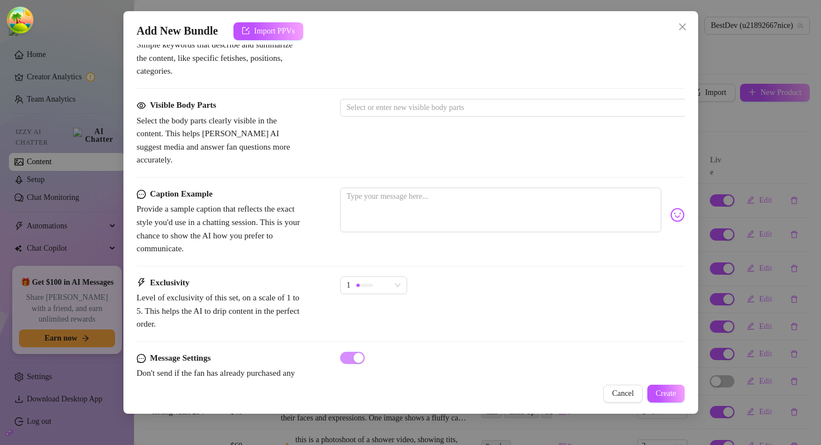
scroll to position [605, 0]
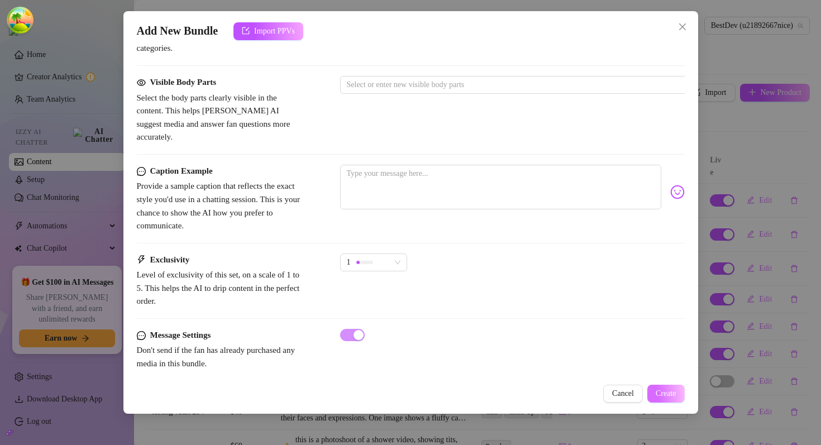
click at [659, 389] on span "Create" at bounding box center [665, 393] width 21 height 9
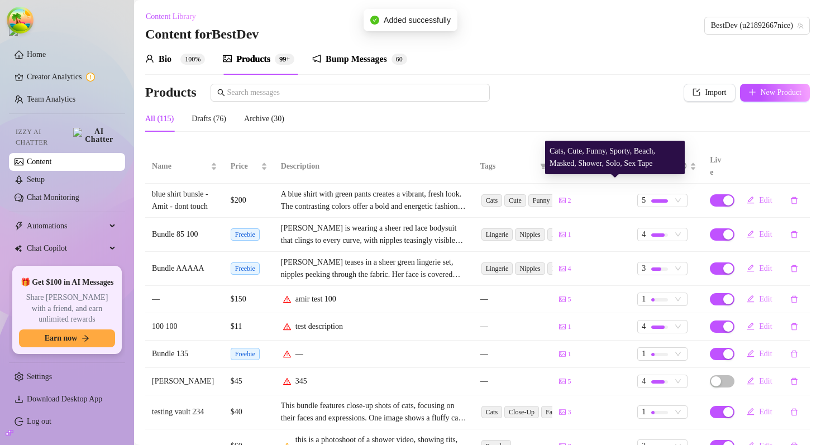
scroll to position [98, 0]
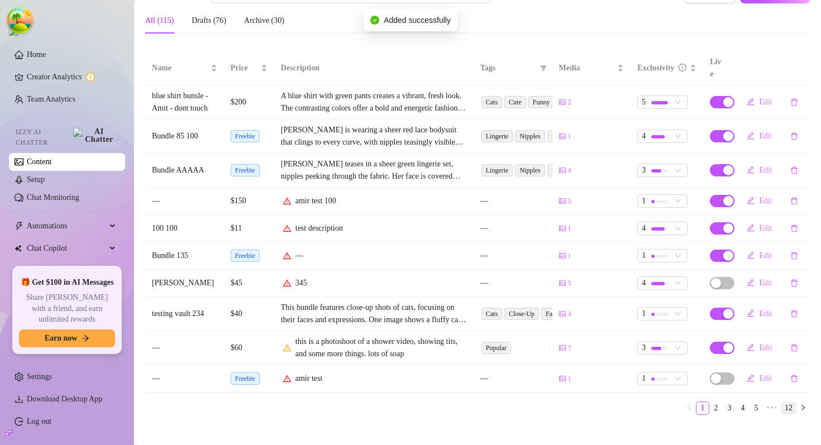
click at [790, 402] on link "12" at bounding box center [788, 408] width 15 height 12
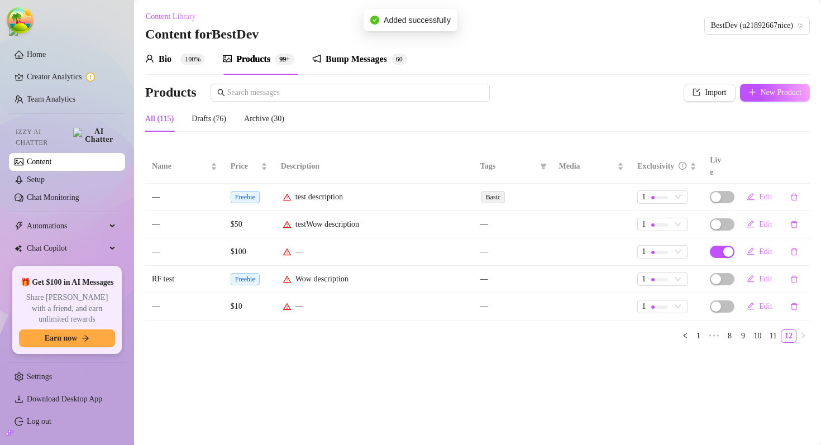
scroll to position [0, 0]
click at [760, 302] on span "Edit" at bounding box center [765, 306] width 13 height 9
type textarea "again"
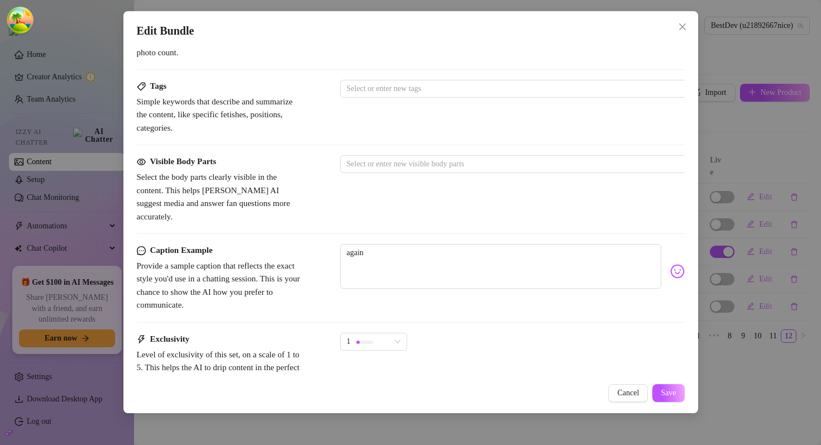
scroll to position [605, 0]
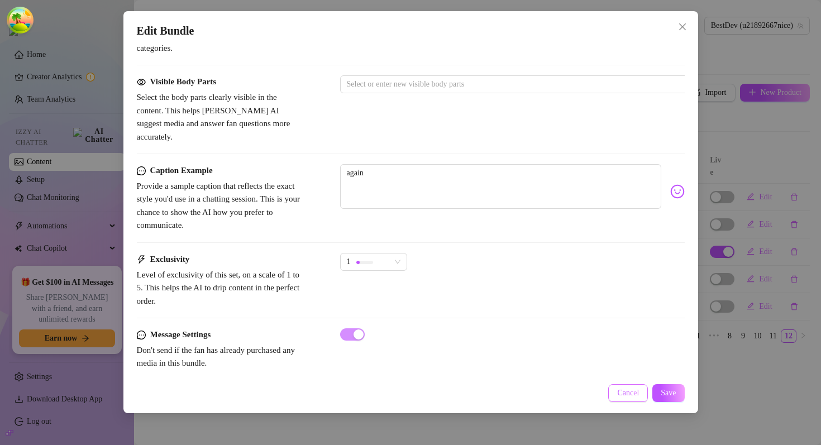
click at [631, 391] on span "Cancel" at bounding box center [628, 393] width 22 height 9
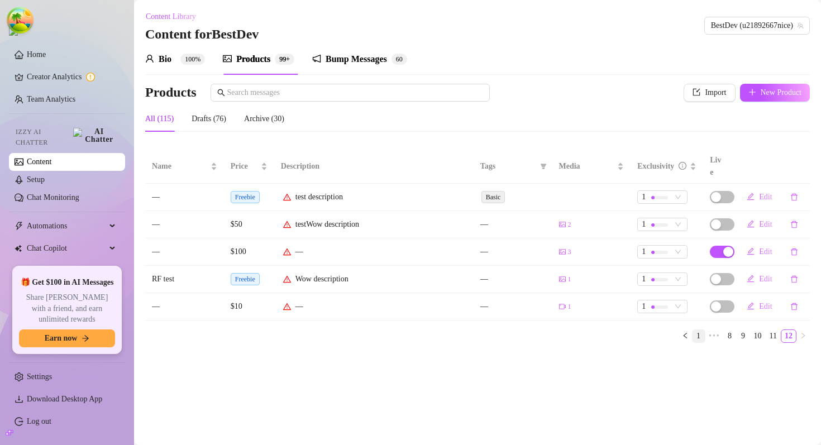
click at [695, 330] on link "1" at bounding box center [698, 336] width 12 height 12
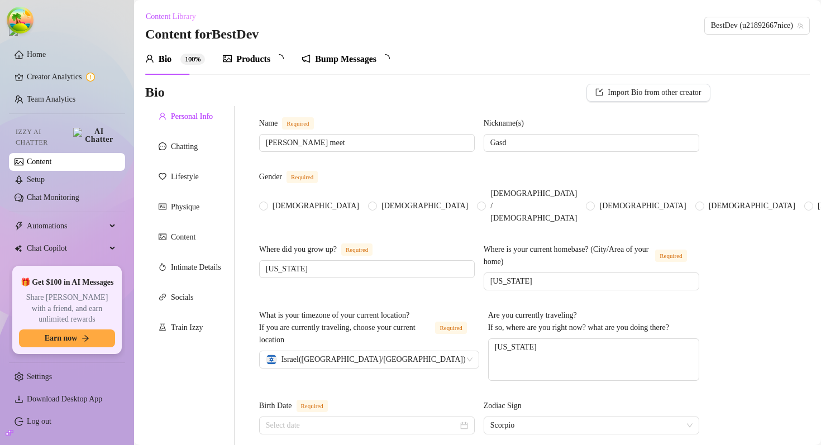
radio input "true"
type input "[DATE]"
click at [279, 56] on sup "99+" at bounding box center [285, 59] width 20 height 11
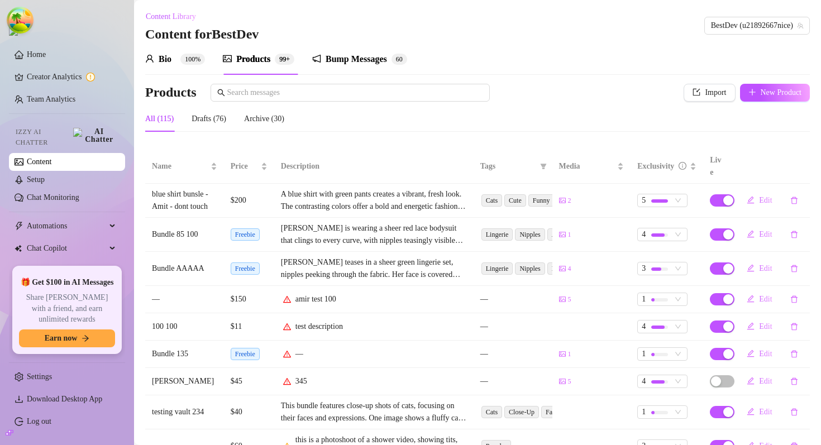
scroll to position [98, 0]
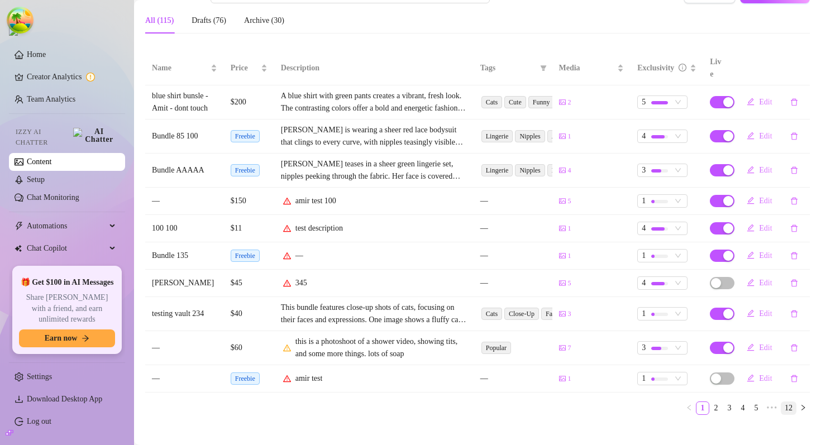
click at [788, 402] on link "12" at bounding box center [788, 408] width 15 height 12
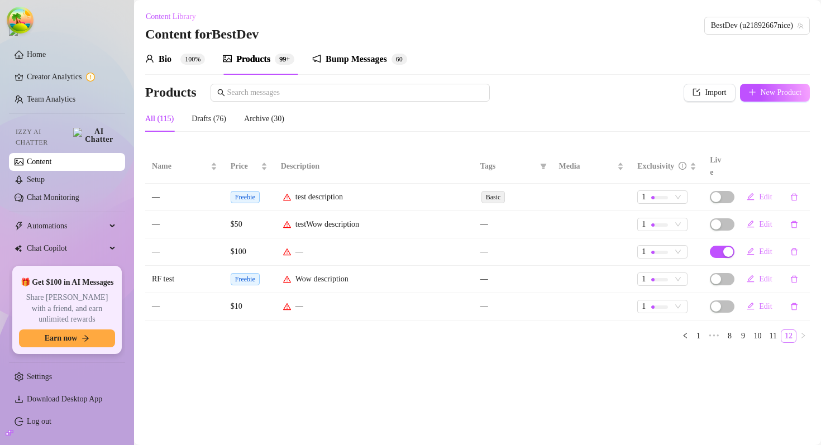
scroll to position [0, 0]
click at [770, 330] on link "11" at bounding box center [773, 336] width 14 height 12
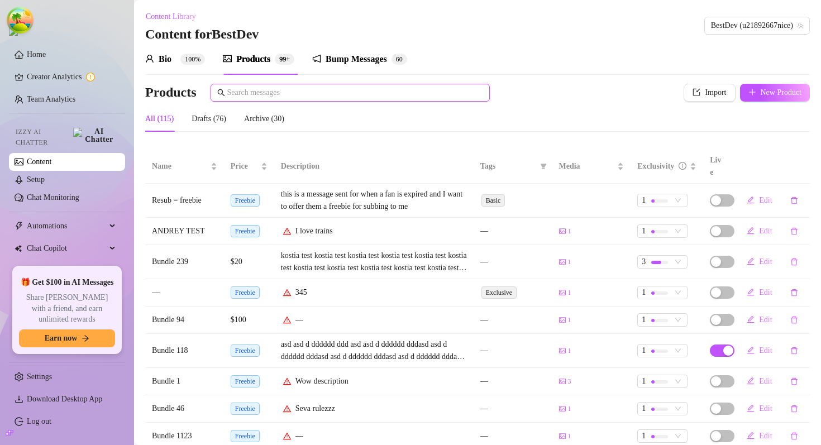
click at [378, 91] on input "text" at bounding box center [355, 93] width 256 height 12
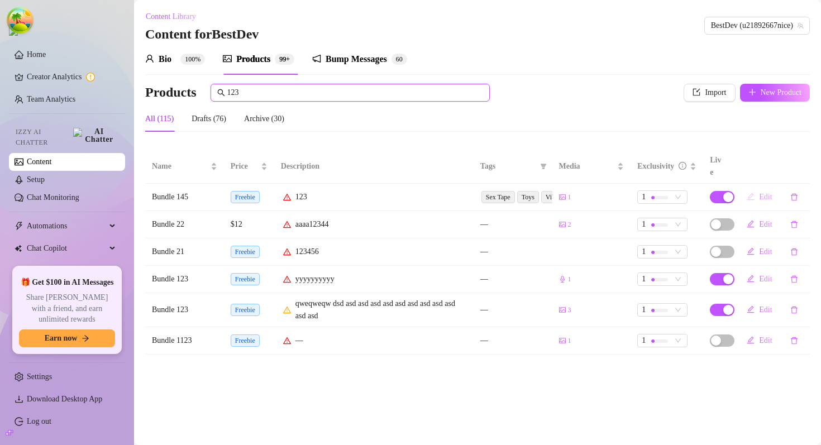
type input "123"
click at [760, 193] on span "Edit" at bounding box center [765, 197] width 13 height 9
type textarea "Type your message here..."
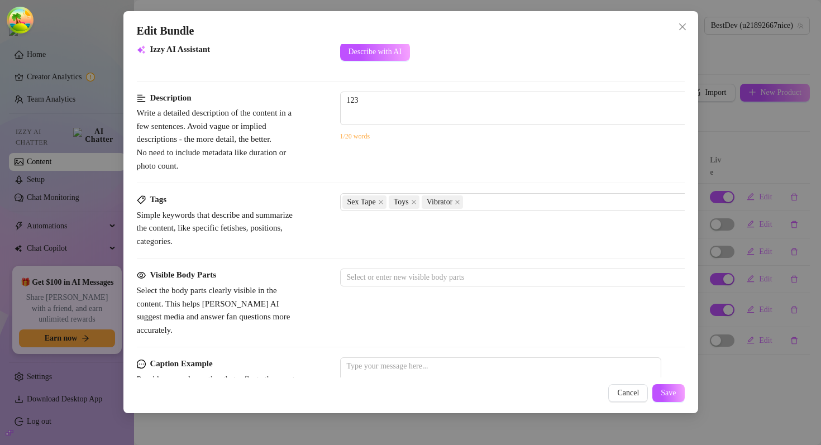
scroll to position [358, 0]
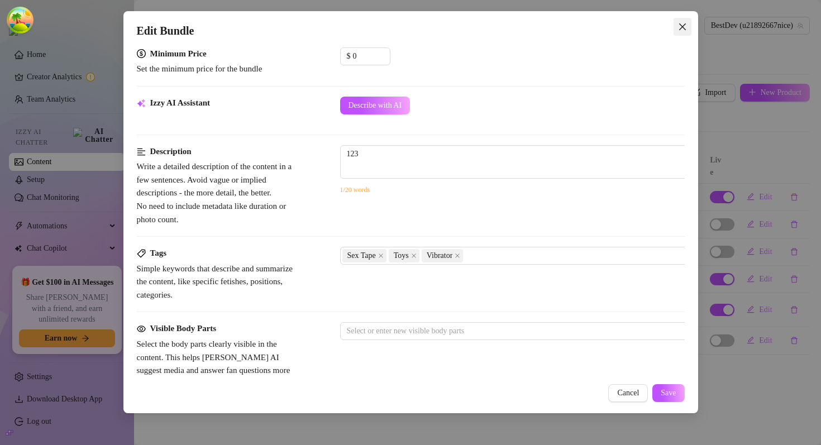
click at [679, 26] on icon "close" at bounding box center [682, 26] width 9 height 9
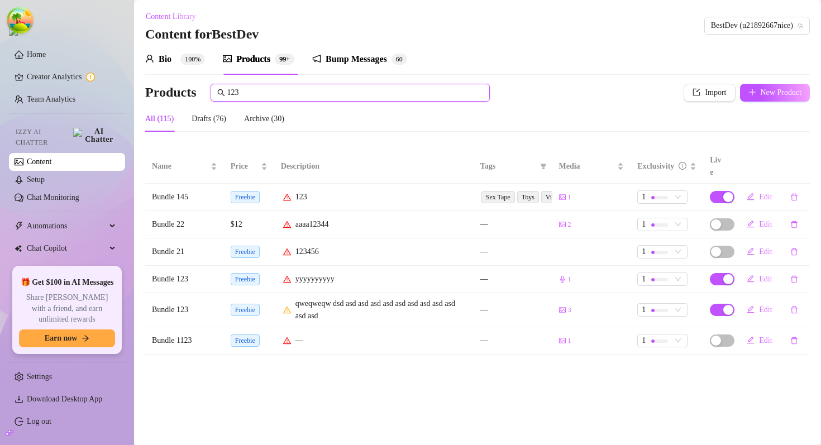
click at [416, 93] on input "123" at bounding box center [355, 93] width 256 height 12
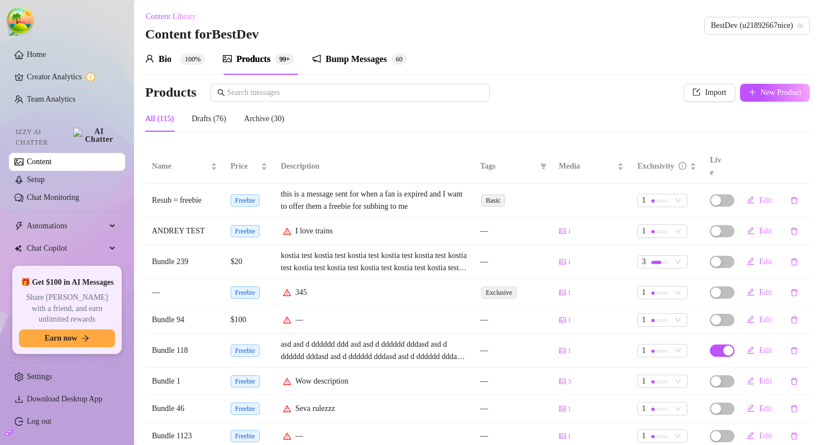
click at [531, 103] on div "Products Import New Product" at bounding box center [477, 95] width 664 height 22
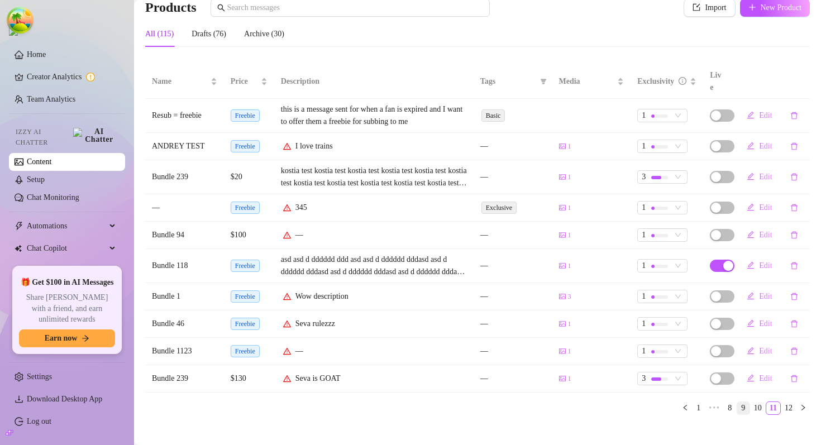
click at [737, 402] on link "9" at bounding box center [743, 408] width 12 height 12
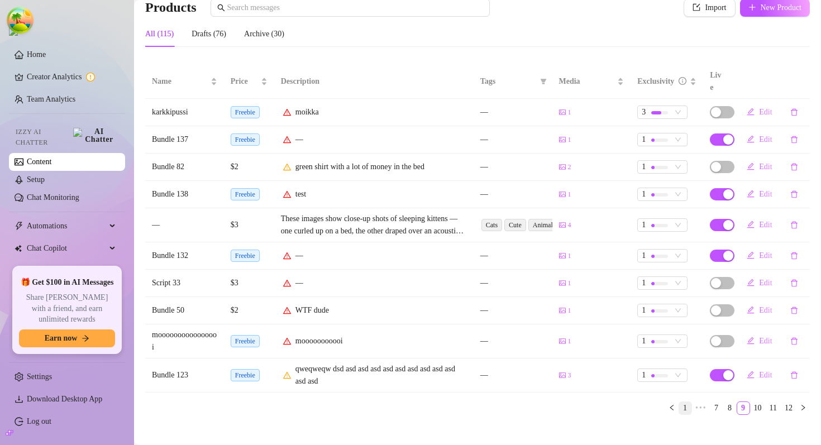
click at [679, 402] on link "1" at bounding box center [685, 408] width 12 height 12
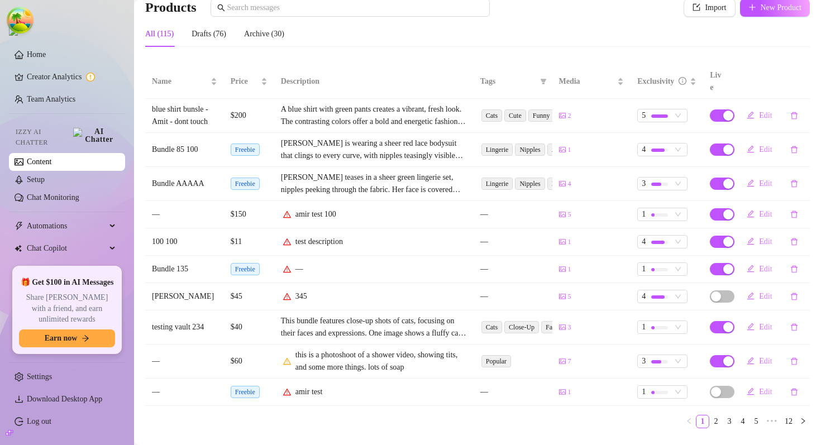
scroll to position [0, 0]
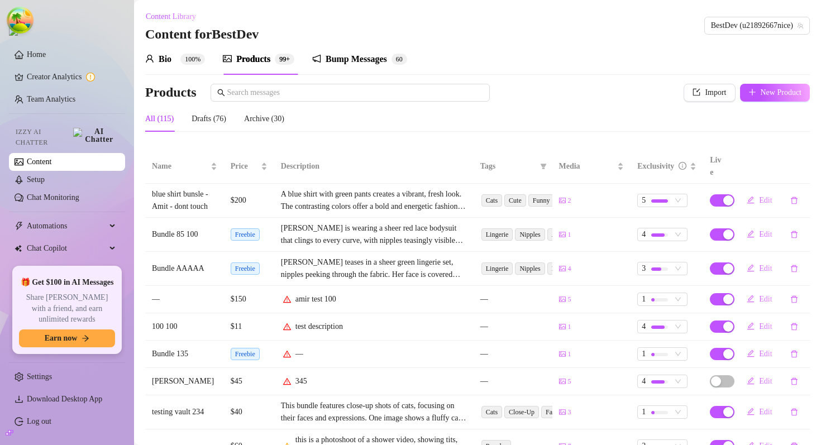
click at [579, 102] on div "Products Import New Product" at bounding box center [477, 95] width 664 height 22
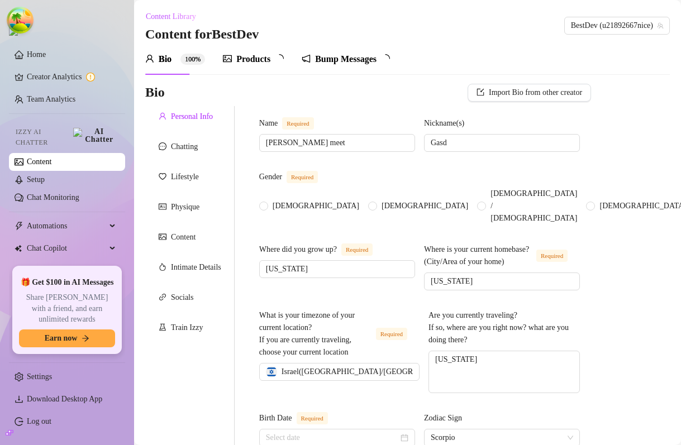
radio input "true"
type input "[DATE]"
click at [27, 417] on link "Log out" at bounding box center [39, 421] width 25 height 8
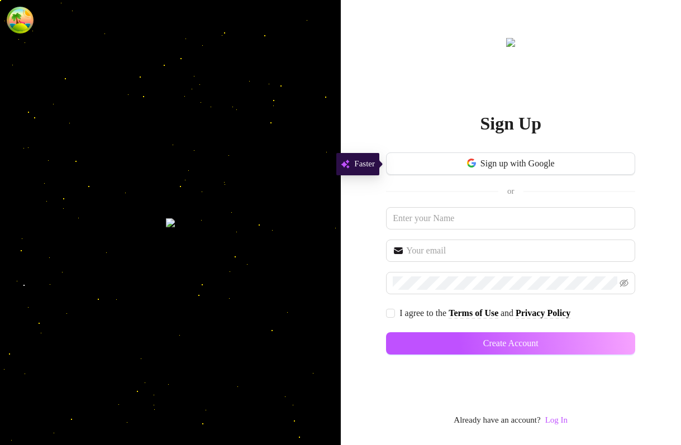
click at [567, 425] on link "Log In" at bounding box center [556, 420] width 22 height 13
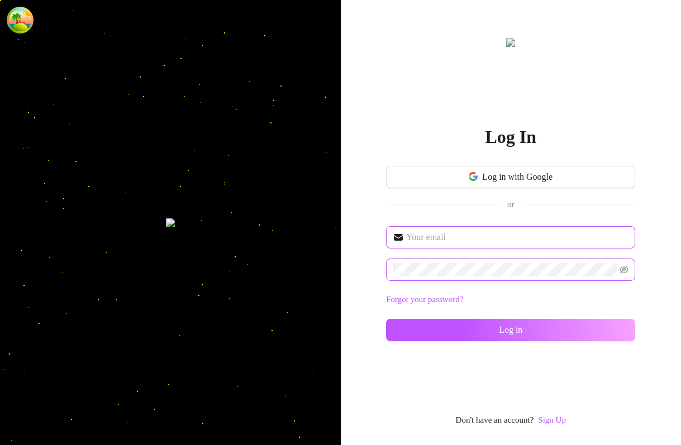
type input "[EMAIL_ADDRESS][DOMAIN_NAME]"
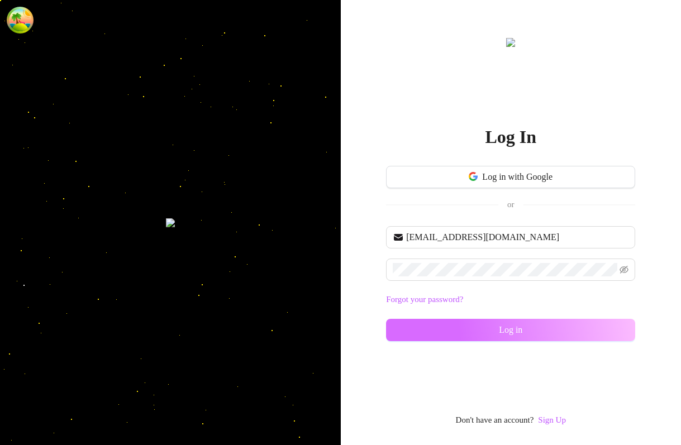
click at [502, 323] on button "Log in" at bounding box center [510, 330] width 249 height 22
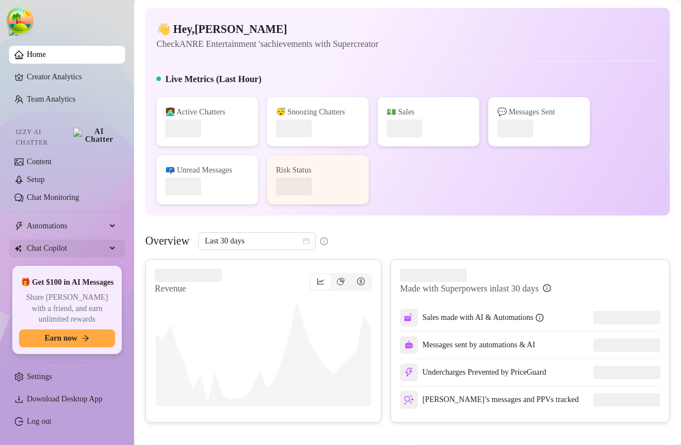
click at [65, 242] on span "Chat Copilot" at bounding box center [66, 248] width 79 height 18
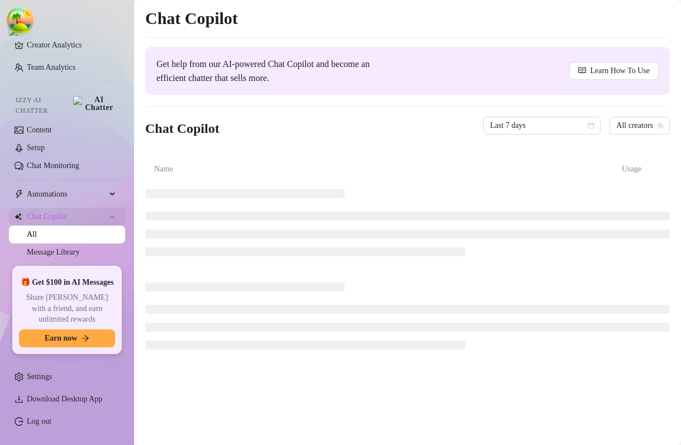
scroll to position [76, 0]
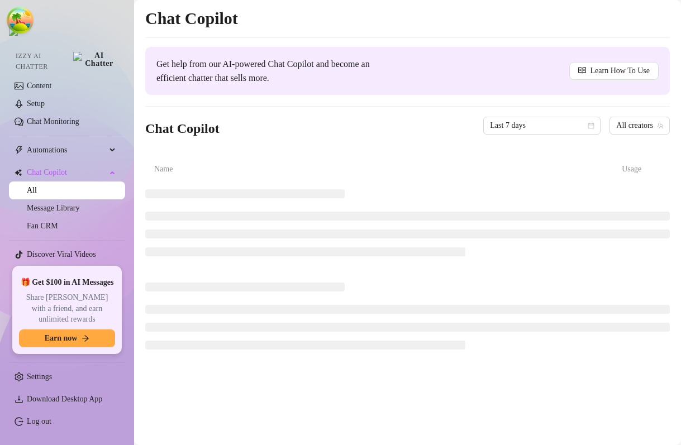
click at [68, 154] on ul "Home Creator Analytics Team Analytics Izzy AI Chatter Content Setup Chat Monito…" at bounding box center [67, 151] width 116 height 221
click at [68, 147] on span "Automations" at bounding box center [66, 150] width 79 height 18
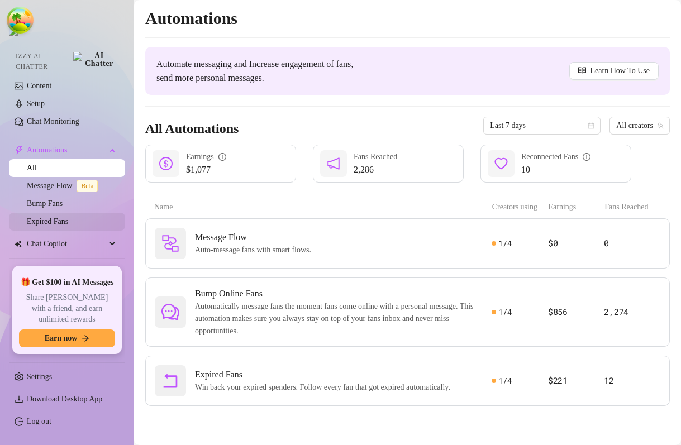
scroll to position [94, 0]
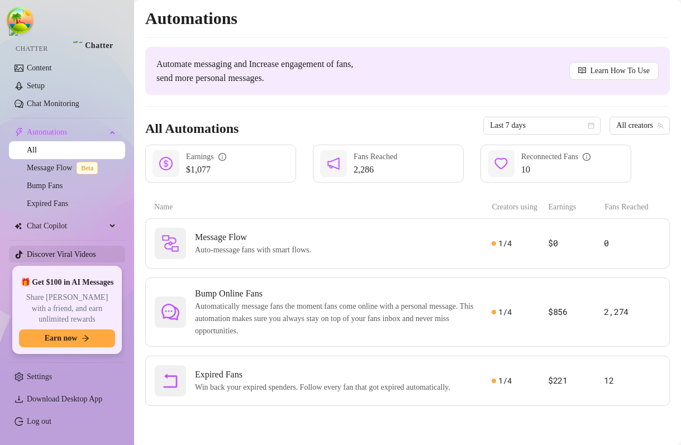
click at [57, 250] on link "Discover Viral Videos" at bounding box center [61, 254] width 69 height 8
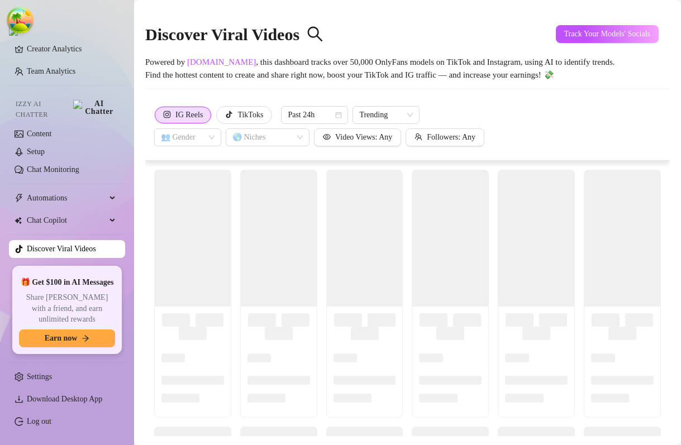
scroll to position [22, 0]
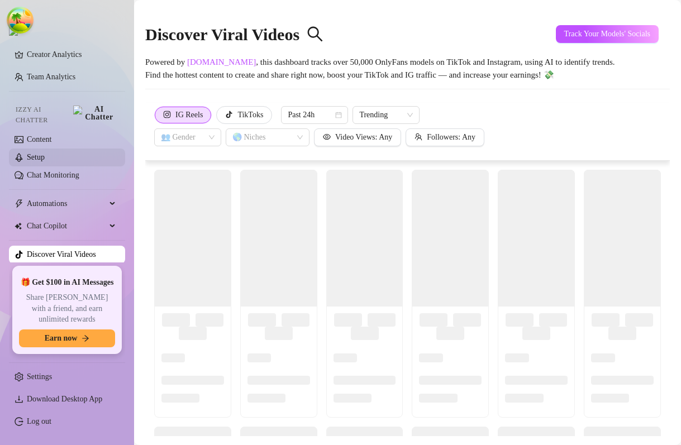
click at [45, 153] on link "Setup" at bounding box center [36, 157] width 18 height 8
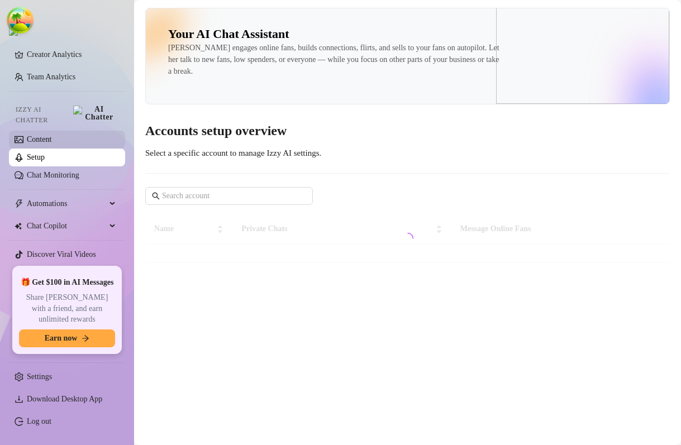
click at [51, 135] on link "Content" at bounding box center [39, 139] width 25 height 8
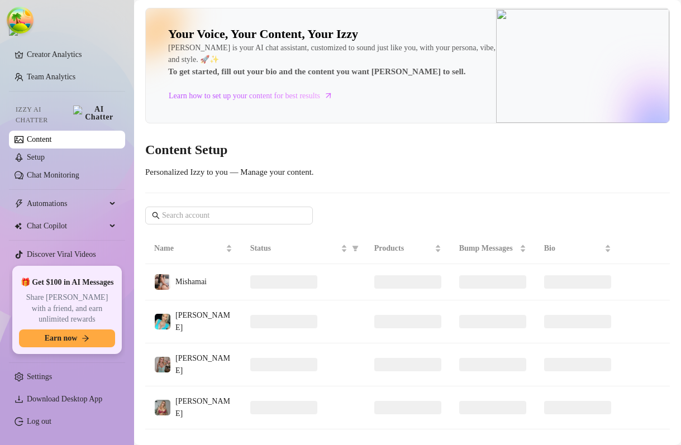
scroll to position [10, 0]
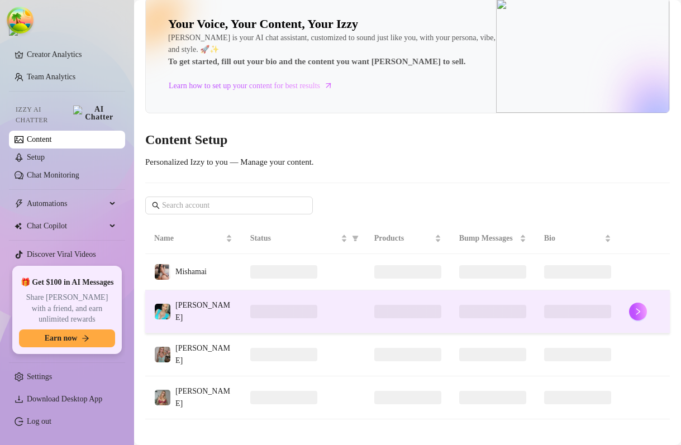
click at [215, 310] on td "[PERSON_NAME]" at bounding box center [193, 311] width 96 height 43
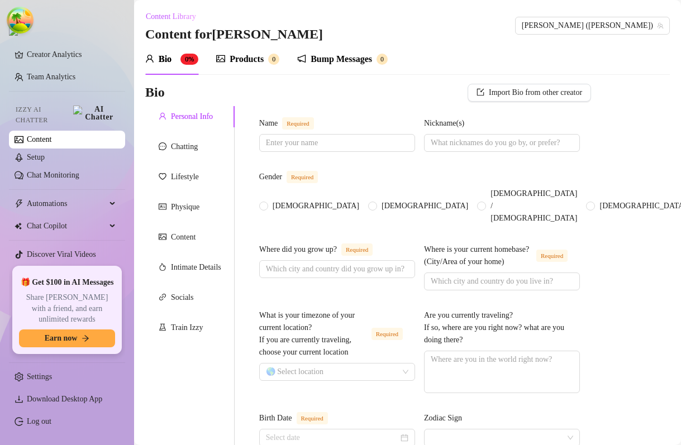
click at [395, 52] on div "Bio 0% Products 0 Bump Messages 0" at bounding box center [407, 59] width 524 height 31
click at [420, 45] on div "Bio 0% Products 0 Bump Messages 0" at bounding box center [407, 59] width 524 height 31
click at [351, 30] on div "Content Library Content for [PERSON_NAME] [PERSON_NAME] (emilysears)" at bounding box center [407, 26] width 524 height 36
